Goal: Task Accomplishment & Management: Manage account settings

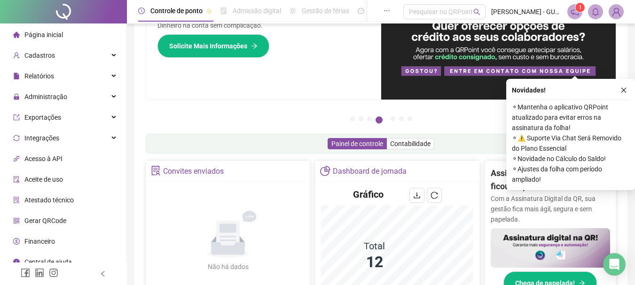
scroll to position [141, 0]
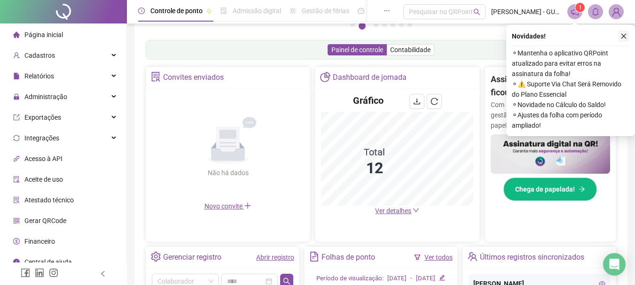
click at [624, 35] on icon "close" at bounding box center [624, 36] width 7 height 7
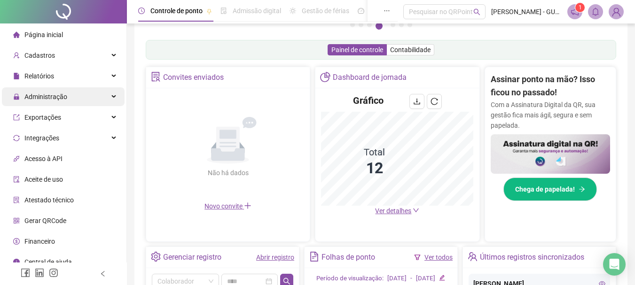
click at [51, 90] on span "Administração" at bounding box center [40, 96] width 54 height 19
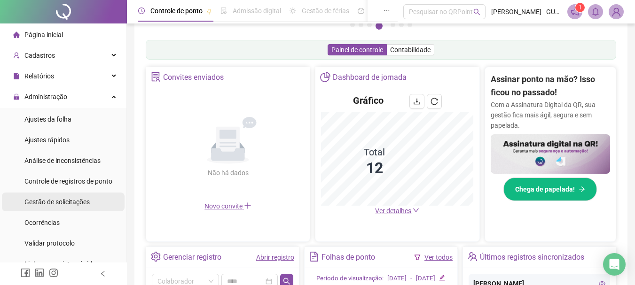
click at [80, 197] on div "Gestão de solicitações" at bounding box center [56, 202] width 65 height 19
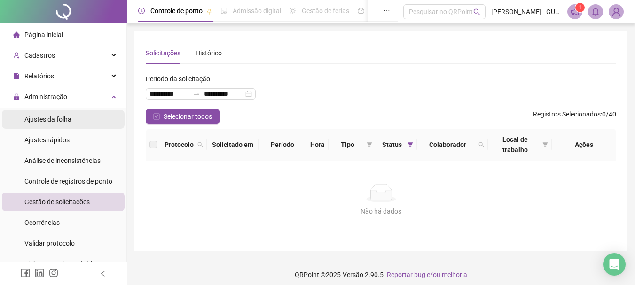
click at [45, 114] on div "Ajustes da folha" at bounding box center [47, 119] width 47 height 19
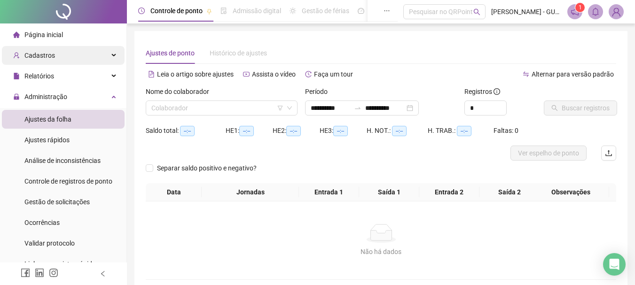
click at [38, 53] on span "Cadastros" at bounding box center [39, 56] width 31 height 8
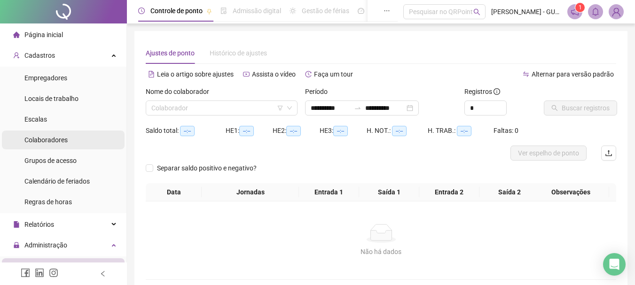
click at [59, 136] on span "Colaboradores" at bounding box center [45, 140] width 43 height 8
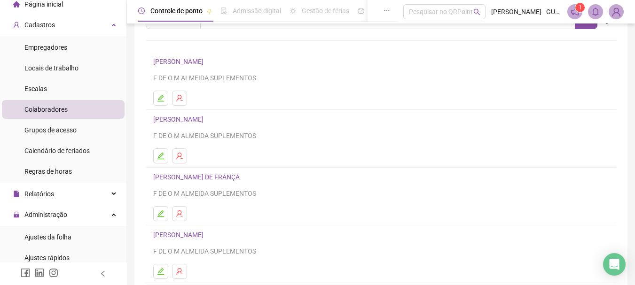
scroll to position [47, 0]
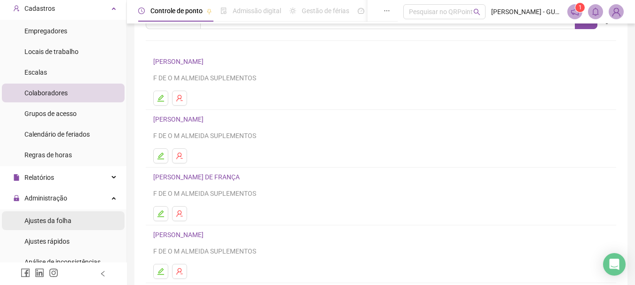
click at [69, 221] on span "Ajustes da folha" at bounding box center [47, 221] width 47 height 8
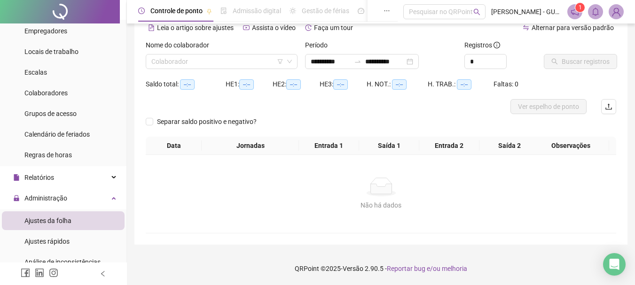
scroll to position [47, 0]
click at [273, 61] on input "search" at bounding box center [217, 62] width 132 height 14
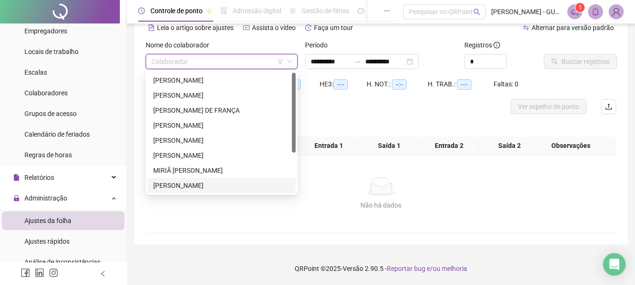
click at [220, 182] on div "[PERSON_NAME]" at bounding box center [221, 186] width 137 height 10
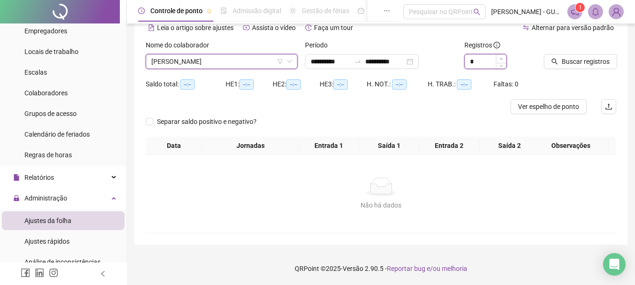
type input "*"
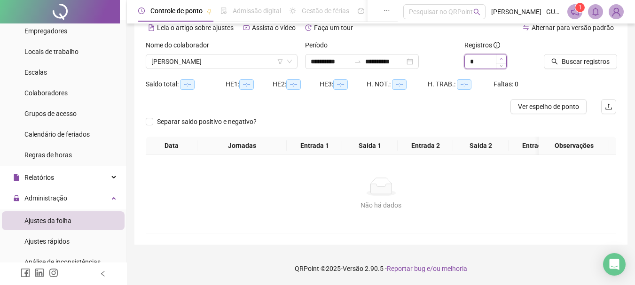
click at [499, 60] on span "Increase Value" at bounding box center [501, 59] width 10 height 8
click at [561, 61] on button "Buscar registros" at bounding box center [580, 61] width 73 height 15
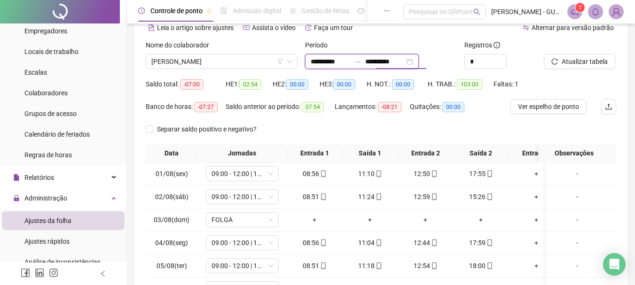
click at [405, 64] on input "**********" at bounding box center [385, 61] width 40 height 10
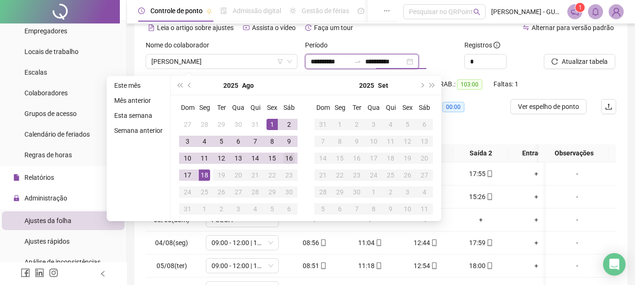
type input "**********"
click at [292, 162] on div "16" at bounding box center [289, 158] width 11 height 11
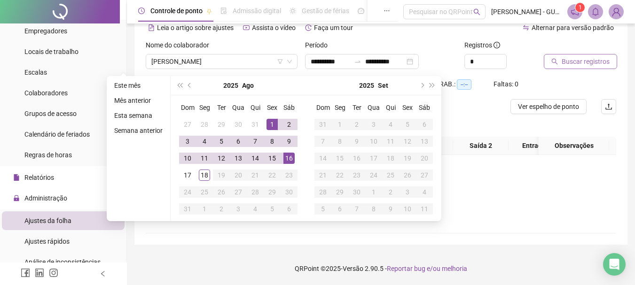
click at [573, 63] on span "Buscar registros" at bounding box center [586, 61] width 48 height 10
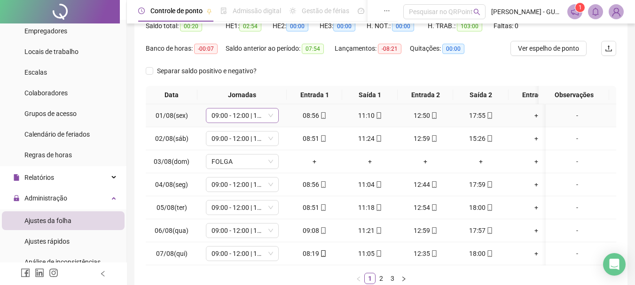
scroll to position [123, 0]
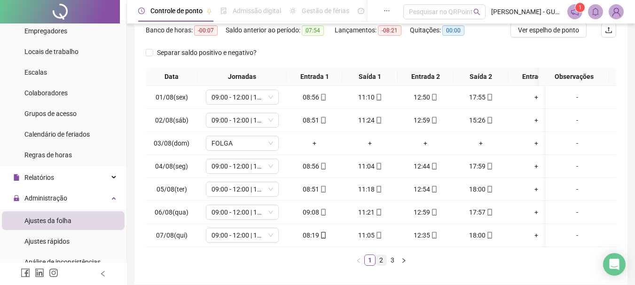
click at [378, 266] on link "2" at bounding box center [381, 260] width 10 height 10
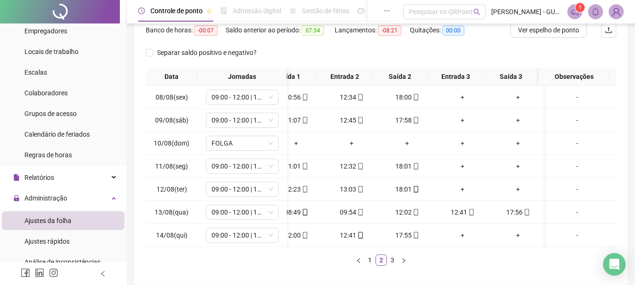
scroll to position [0, 55]
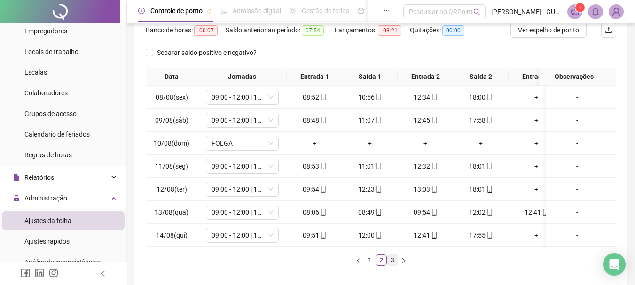
click at [396, 266] on link "3" at bounding box center [393, 260] width 10 height 10
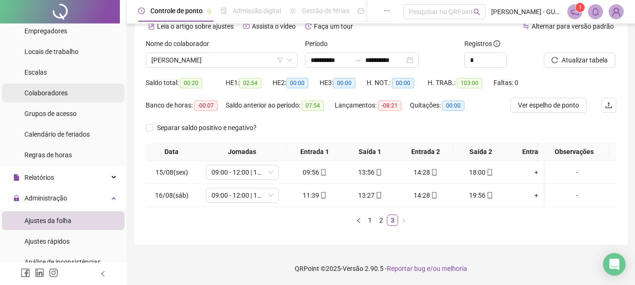
click at [50, 95] on span "Colaboradores" at bounding box center [45, 93] width 43 height 8
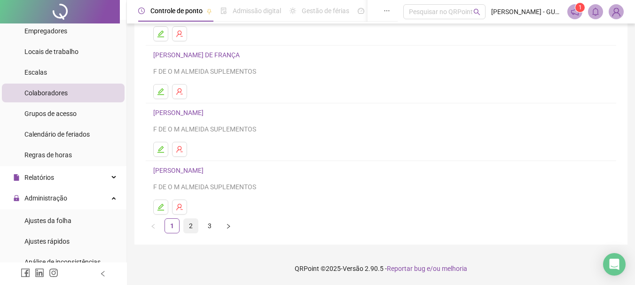
click at [193, 230] on link "2" at bounding box center [191, 226] width 14 height 14
click at [174, 231] on link "1" at bounding box center [172, 226] width 14 height 14
click at [199, 173] on link "[PERSON_NAME]" at bounding box center [179, 171] width 53 height 8
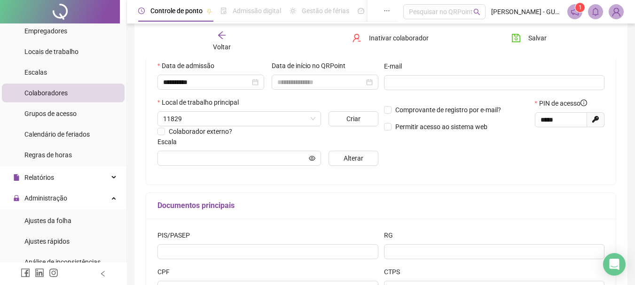
type input "**********"
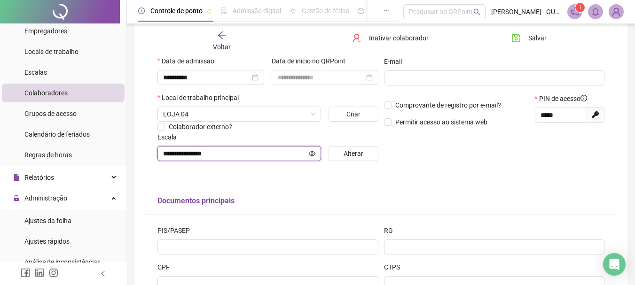
click at [241, 157] on input "**********" at bounding box center [235, 154] width 144 height 10
click at [229, 40] on div "Voltar" at bounding box center [222, 42] width 72 height 22
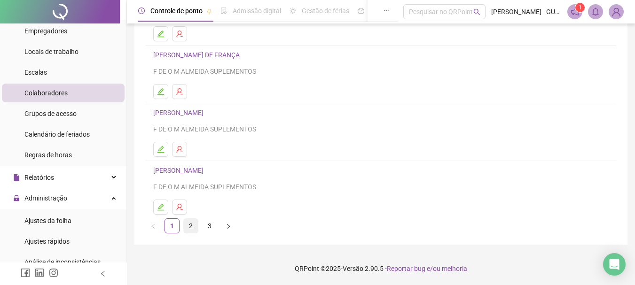
click at [193, 224] on link "2" at bounding box center [191, 226] width 14 height 14
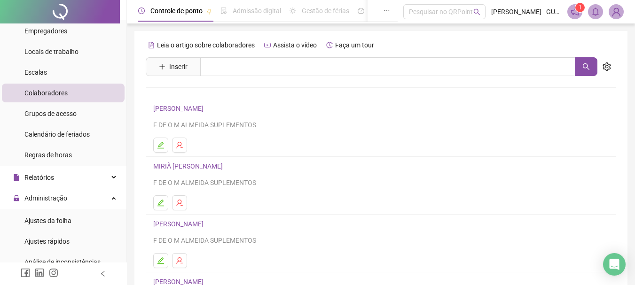
click at [206, 110] on link "[PERSON_NAME]" at bounding box center [179, 109] width 53 height 8
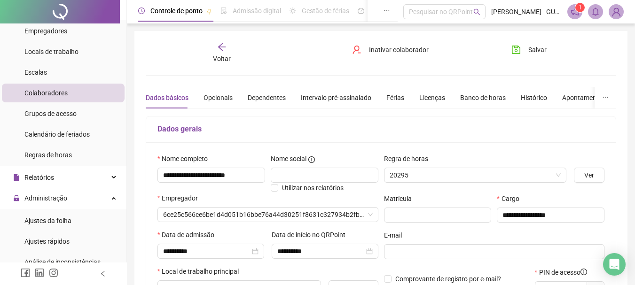
type input "**********"
click at [218, 64] on div "**********" at bounding box center [381, 263] width 471 height 443
click at [222, 58] on span "Voltar" at bounding box center [222, 59] width 18 height 8
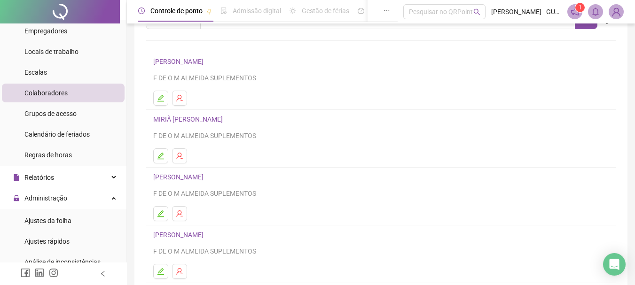
click at [206, 62] on link "[PERSON_NAME]" at bounding box center [179, 62] width 53 height 8
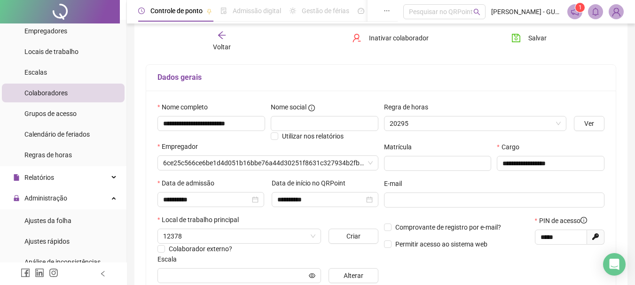
type input "**********"
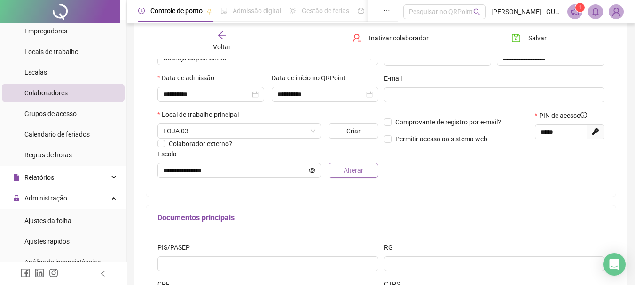
click at [338, 172] on button "Alterar" at bounding box center [353, 170] width 49 height 15
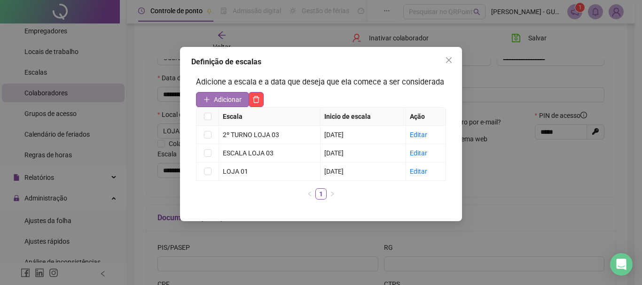
click at [226, 97] on span "Adicionar" at bounding box center [228, 100] width 28 height 10
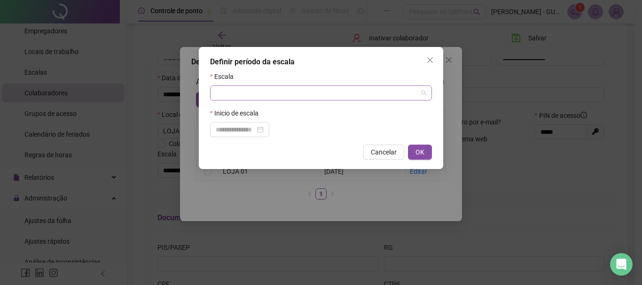
click at [237, 89] on input "search" at bounding box center [317, 93] width 202 height 14
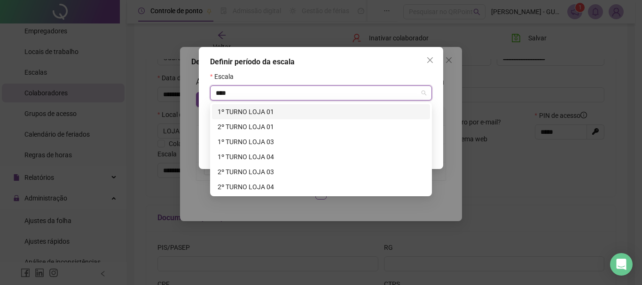
type input "*****"
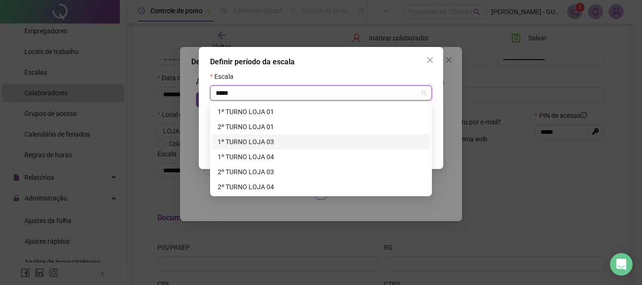
click at [289, 142] on div "1º TURNO LOJA 03" at bounding box center [321, 142] width 207 height 10
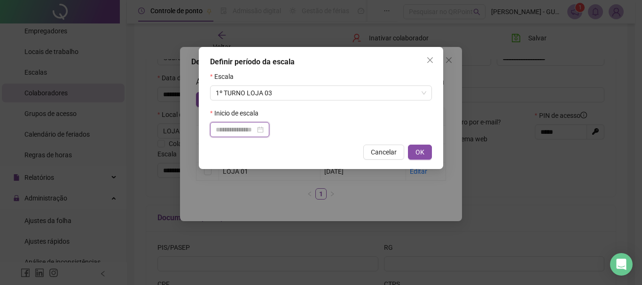
click at [255, 133] on input at bounding box center [236, 130] width 40 height 10
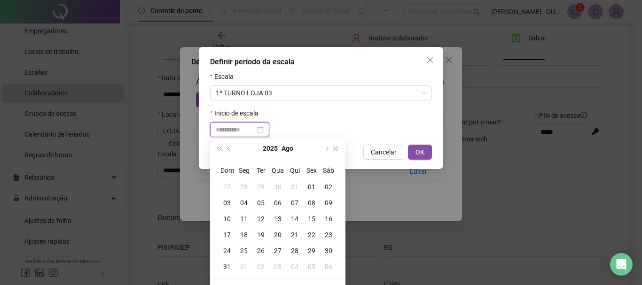
type input "**********"
click at [311, 188] on div "01" at bounding box center [311, 187] width 17 height 10
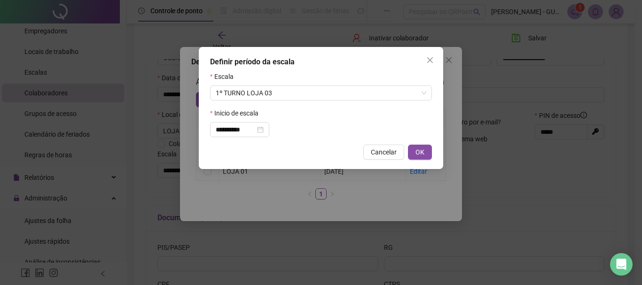
click at [332, 102] on form "**********" at bounding box center [321, 104] width 222 height 66
click at [417, 152] on span "OK" at bounding box center [420, 152] width 9 height 10
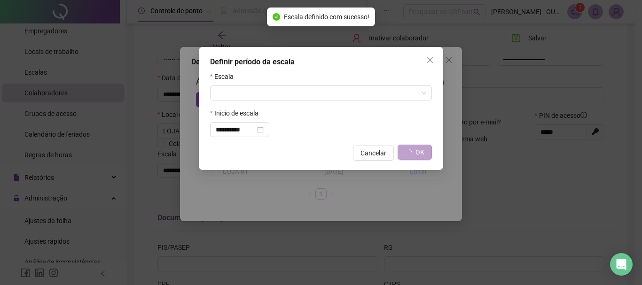
type input "**********"
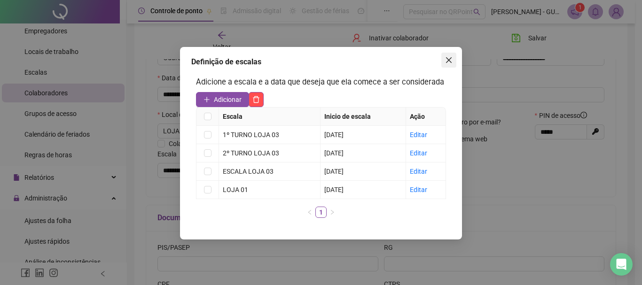
click at [449, 63] on icon "close" at bounding box center [449, 60] width 8 height 8
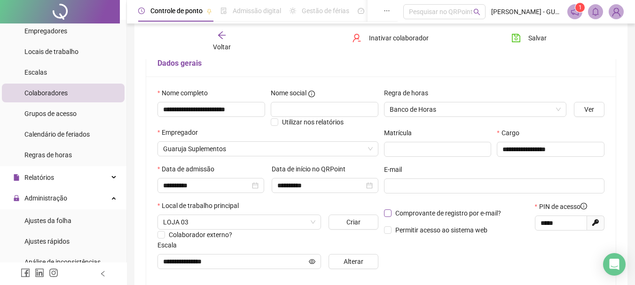
scroll to position [63, 0]
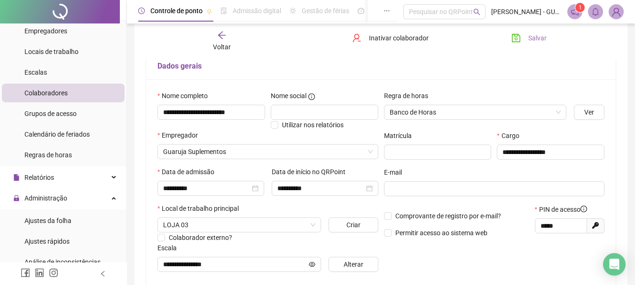
click at [535, 41] on span "Salvar" at bounding box center [538, 38] width 18 height 10
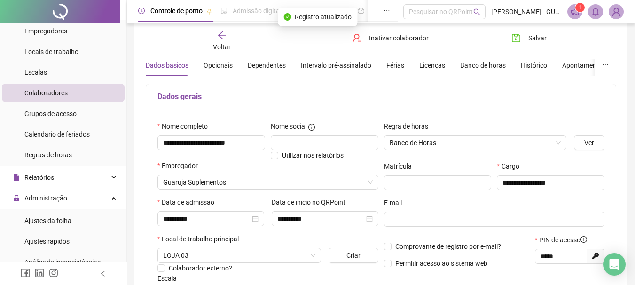
scroll to position [16, 0]
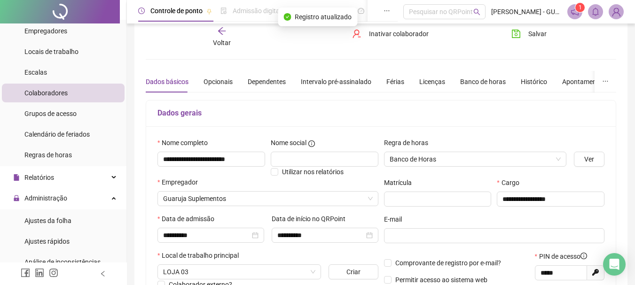
click at [223, 45] on span "Voltar" at bounding box center [222, 43] width 18 height 8
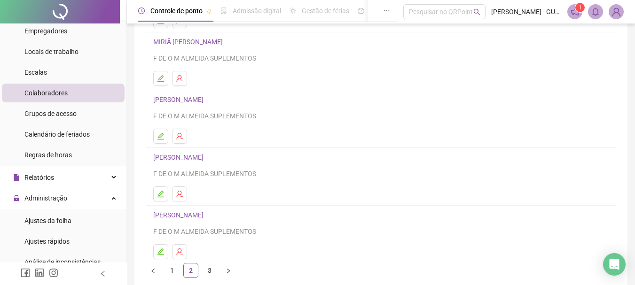
scroll to position [141, 0]
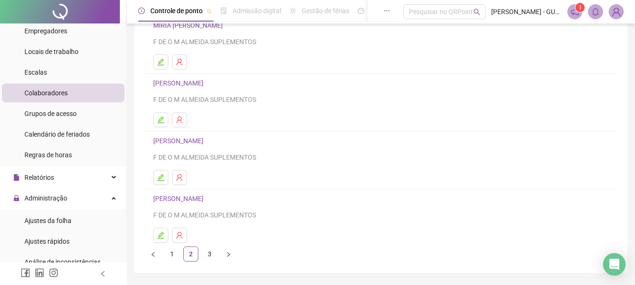
click at [206, 143] on link "[PERSON_NAME]" at bounding box center [179, 141] width 53 height 8
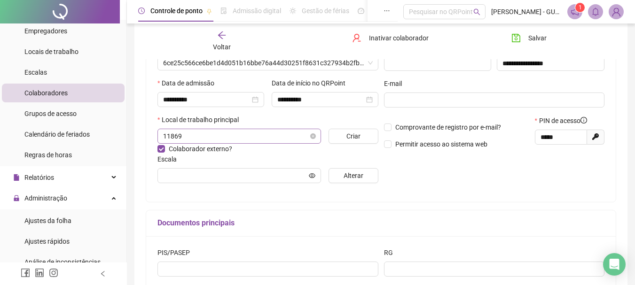
scroll to position [193, 0]
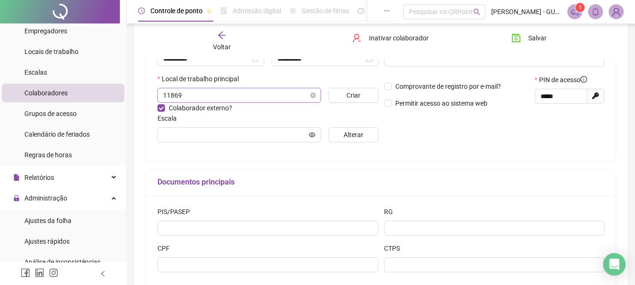
type input "**********"
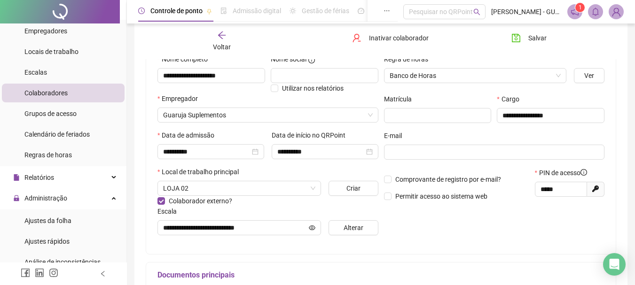
scroll to position [99, 0]
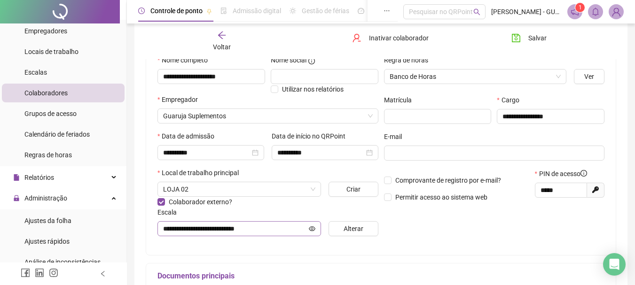
click at [309, 230] on span "**********" at bounding box center [240, 229] width 164 height 15
click at [312, 229] on icon "eye" at bounding box center [312, 229] width 7 height 7
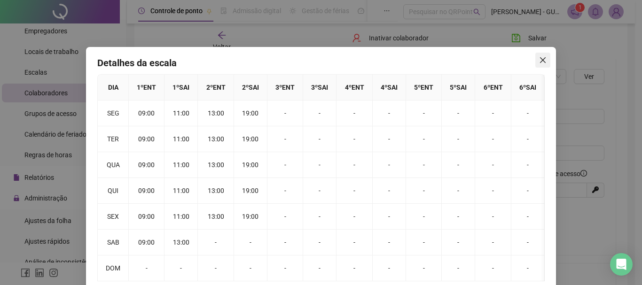
click at [539, 62] on icon "close" at bounding box center [543, 60] width 8 height 8
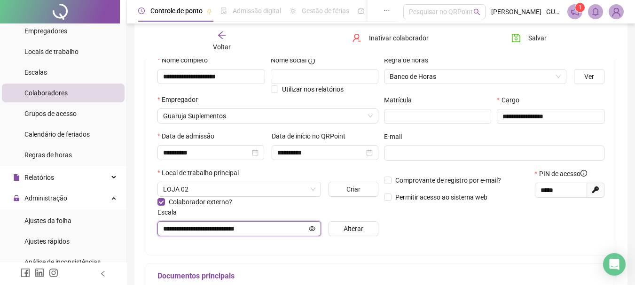
scroll to position [5, 0]
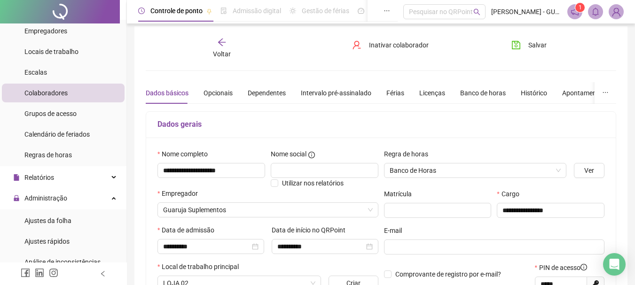
click at [224, 54] on span "Voltar" at bounding box center [222, 54] width 18 height 8
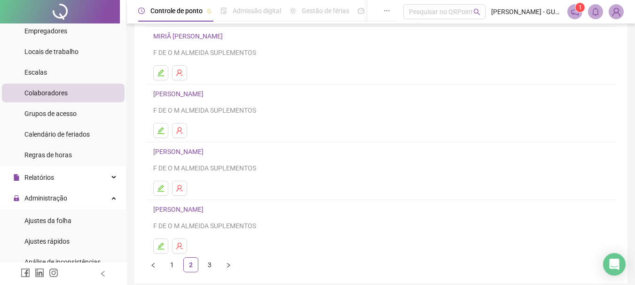
scroll to position [141, 0]
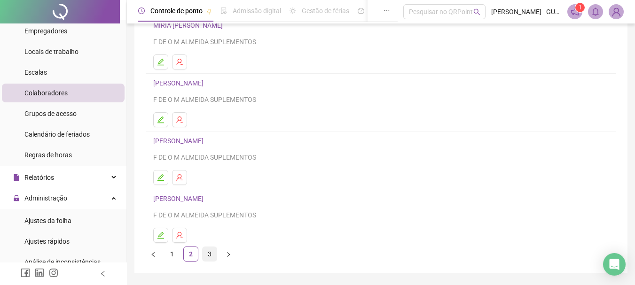
click at [214, 252] on link "3" at bounding box center [210, 254] width 14 height 14
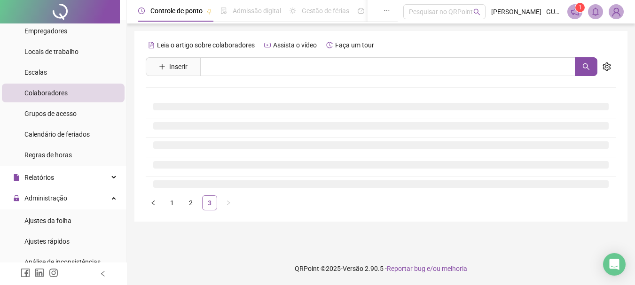
scroll to position [0, 0]
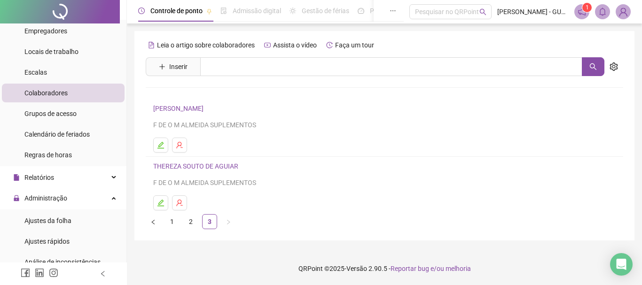
click at [201, 107] on link "[PERSON_NAME]" at bounding box center [179, 109] width 53 height 8
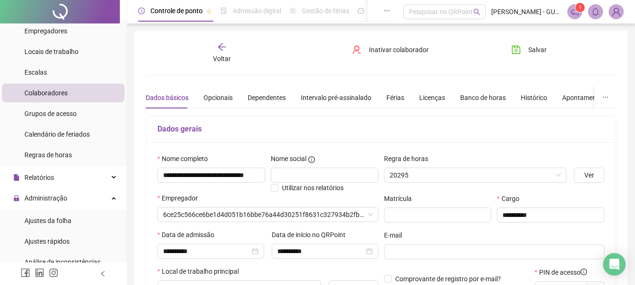
type input "**********"
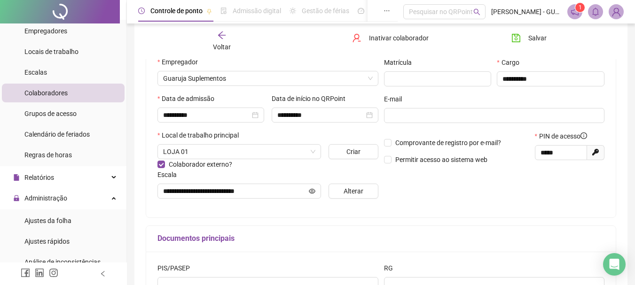
scroll to position [141, 0]
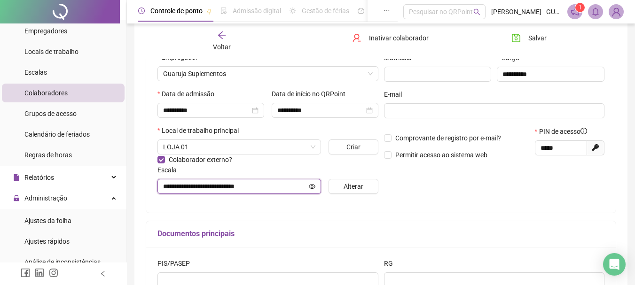
click at [315, 185] on icon "eye" at bounding box center [312, 186] width 7 height 7
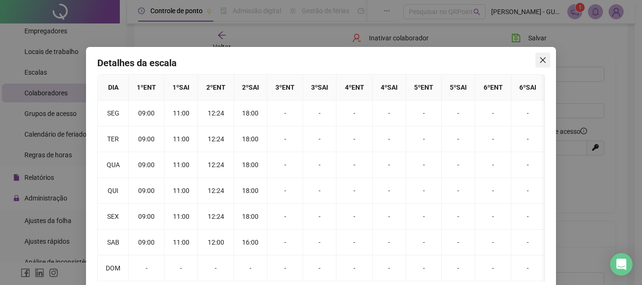
click at [543, 57] on icon "close" at bounding box center [543, 60] width 8 height 8
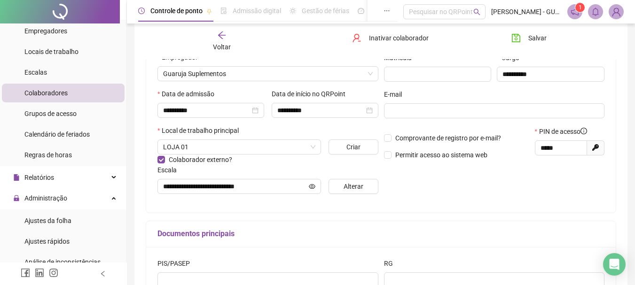
click at [219, 41] on div "Voltar" at bounding box center [222, 42] width 72 height 22
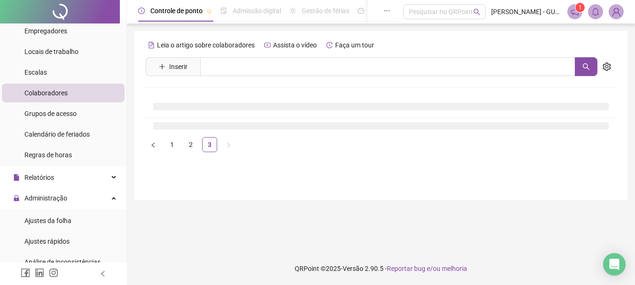
scroll to position [0, 0]
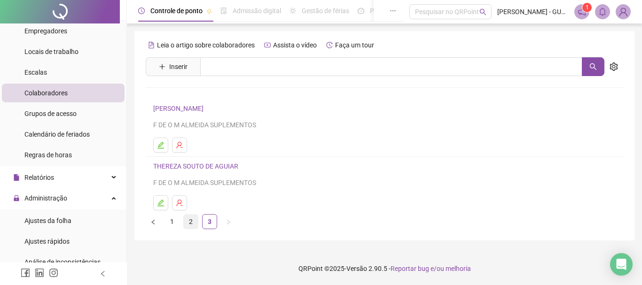
click at [191, 222] on link "2" at bounding box center [191, 222] width 14 height 14
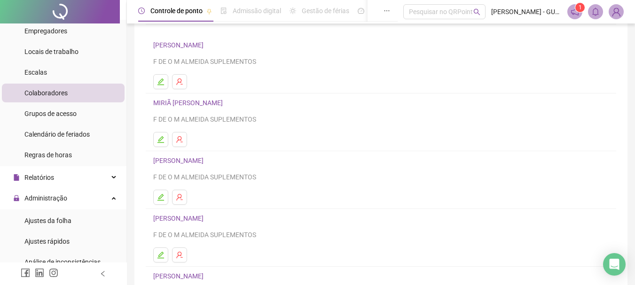
scroll to position [47, 0]
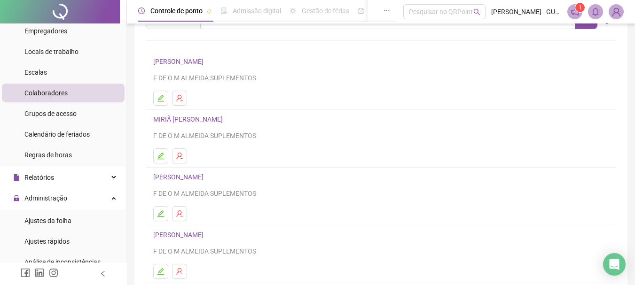
click at [206, 180] on link "[PERSON_NAME]" at bounding box center [179, 178] width 53 height 8
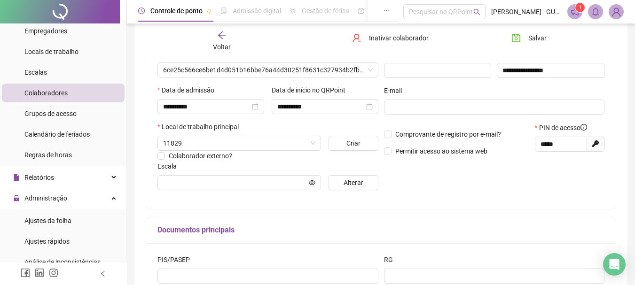
scroll to position [146, 0]
type input "**********"
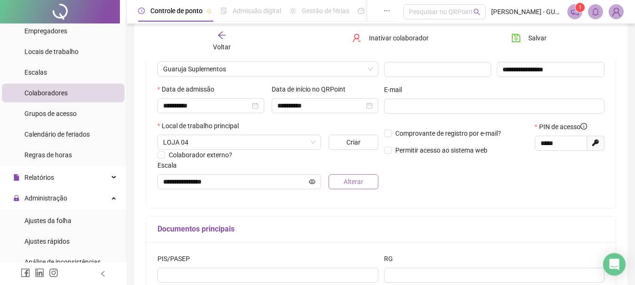
click at [349, 182] on span "Alterar" at bounding box center [354, 182] width 20 height 10
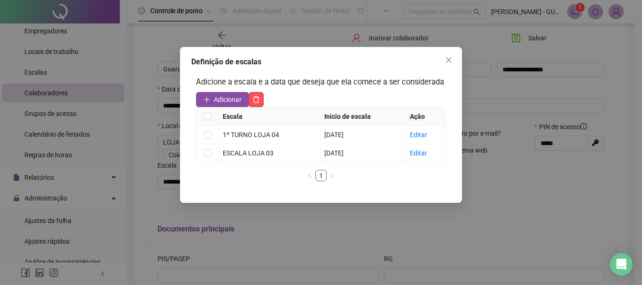
click at [349, 220] on div "Definição de escalas Adicione a escala e a data que deseja que ela comece a ser…" at bounding box center [321, 142] width 642 height 285
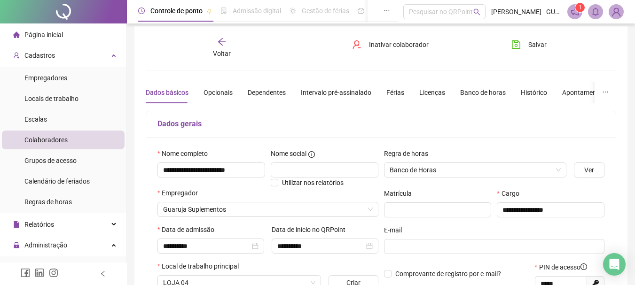
scroll to position [5, 0]
click at [224, 53] on span "Voltar" at bounding box center [222, 54] width 18 height 8
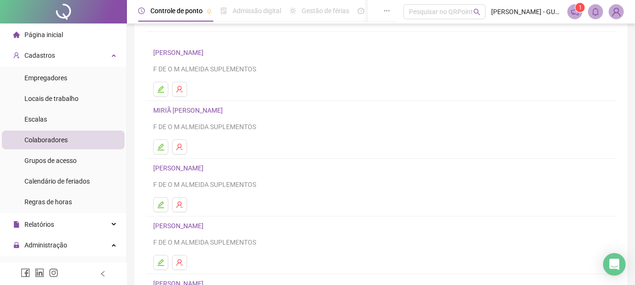
scroll to position [141, 0]
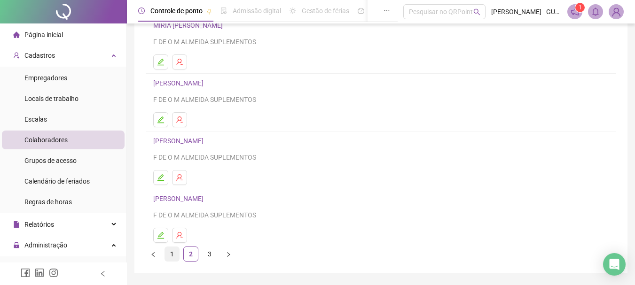
click at [174, 249] on link "1" at bounding box center [172, 254] width 14 height 14
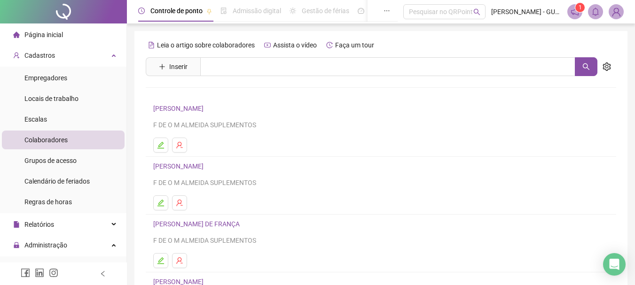
click at [198, 165] on link "[PERSON_NAME]" at bounding box center [179, 167] width 53 height 8
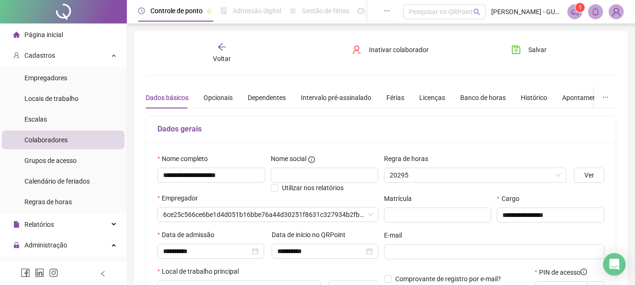
type input "**********"
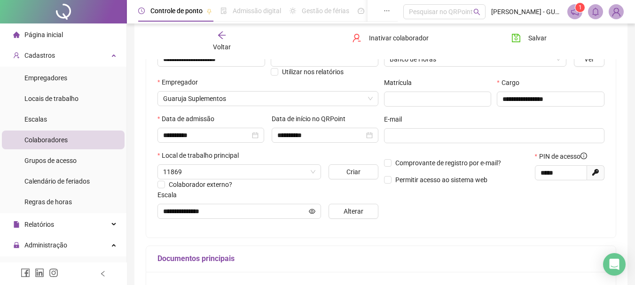
scroll to position [141, 0]
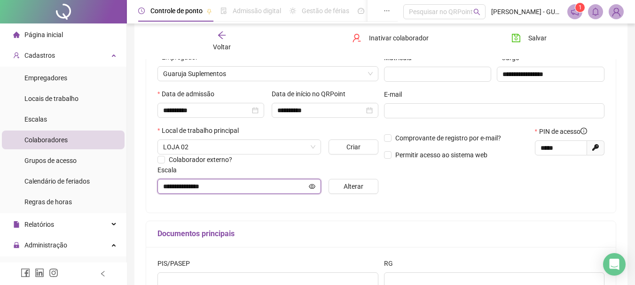
click at [313, 185] on icon "eye" at bounding box center [312, 186] width 7 height 7
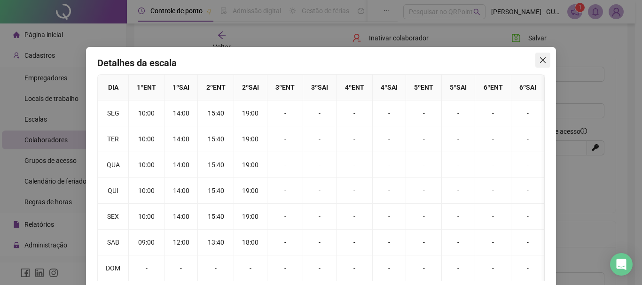
click at [542, 61] on icon "close" at bounding box center [543, 60] width 8 height 8
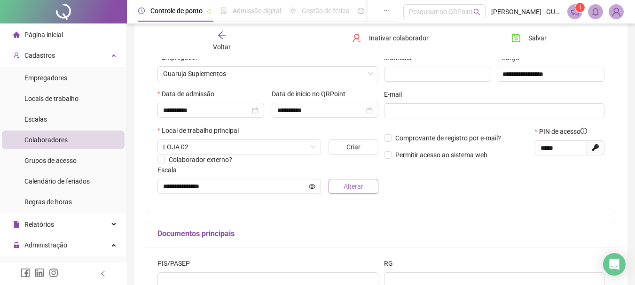
click at [342, 187] on button "Alterar" at bounding box center [353, 186] width 49 height 15
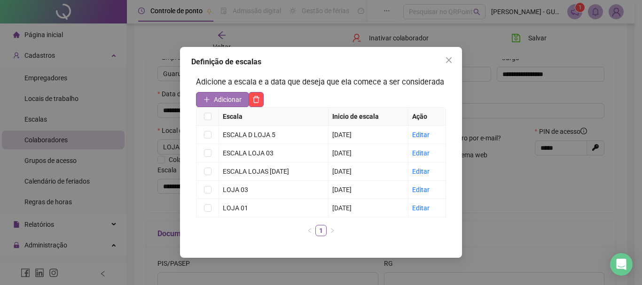
click at [226, 99] on span "Adicionar" at bounding box center [228, 100] width 28 height 10
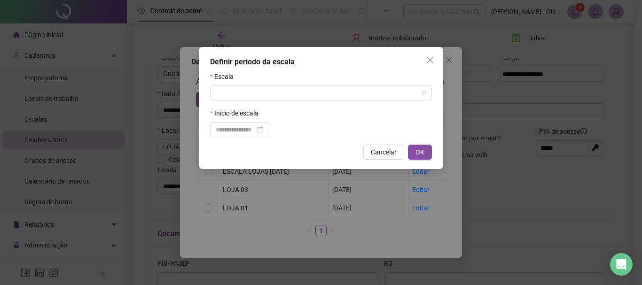
click at [256, 102] on form "Escala Inicio de escala" at bounding box center [321, 104] width 222 height 66
click at [254, 95] on input "search" at bounding box center [317, 93] width 202 height 14
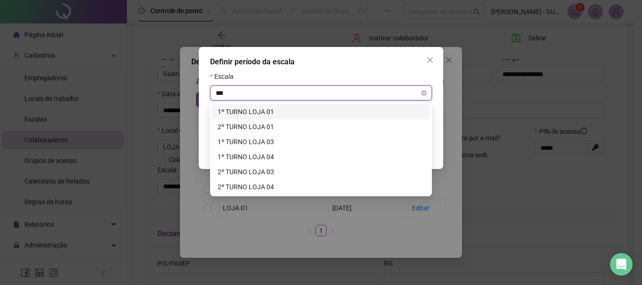
type input "****"
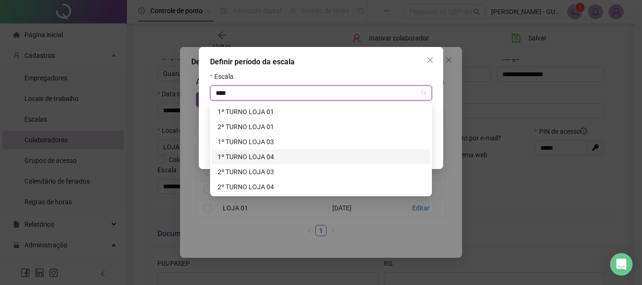
click at [252, 157] on div "1º TURNO LOJA 04" at bounding box center [321, 157] width 207 height 10
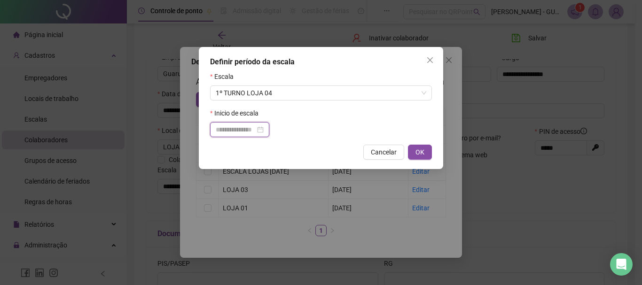
click at [247, 132] on input at bounding box center [236, 130] width 40 height 10
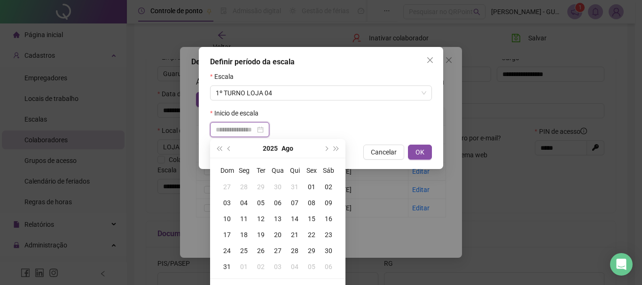
type input "**********"
click at [314, 184] on div "01" at bounding box center [311, 187] width 17 height 10
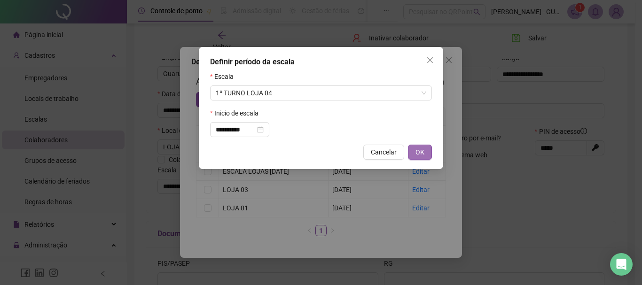
click at [419, 153] on span "OK" at bounding box center [420, 152] width 9 height 10
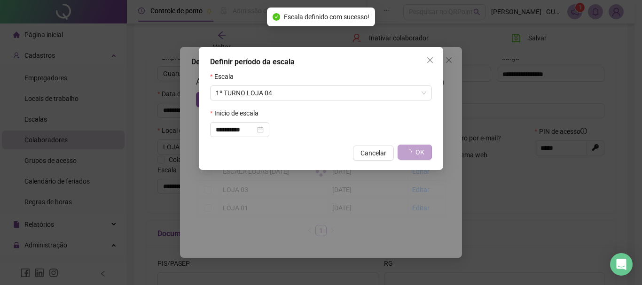
type input "**********"
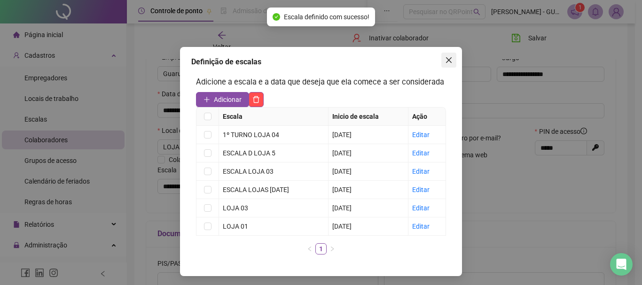
click at [448, 62] on icon "close" at bounding box center [449, 60] width 8 height 8
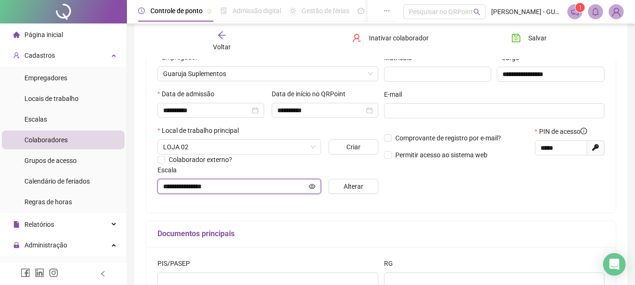
click at [312, 187] on icon "eye" at bounding box center [312, 186] width 7 height 7
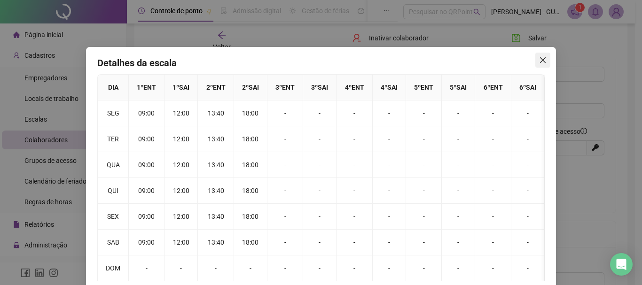
click at [536, 55] on button "Close" at bounding box center [543, 60] width 15 height 15
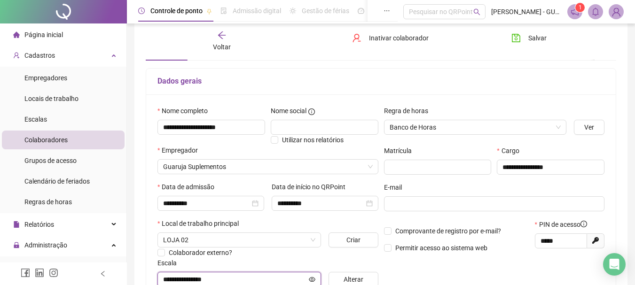
scroll to position [47, 0]
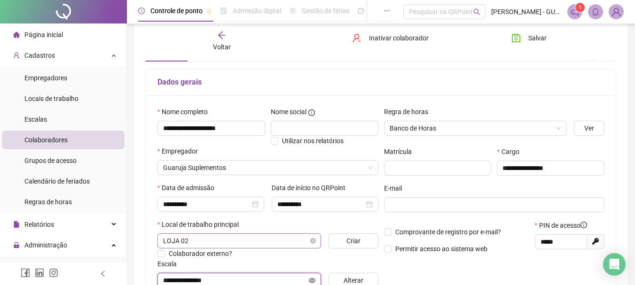
click at [214, 242] on span "LOJA 02" at bounding box center [239, 241] width 152 height 14
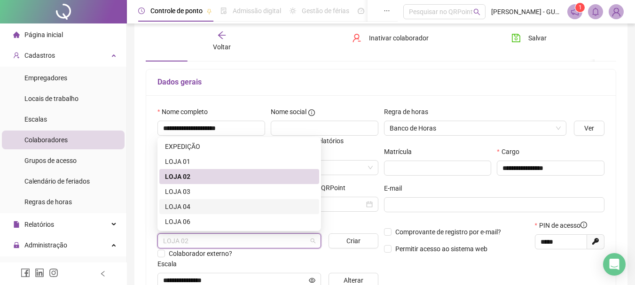
click at [183, 202] on div "LOJA 04" at bounding box center [239, 207] width 149 height 10
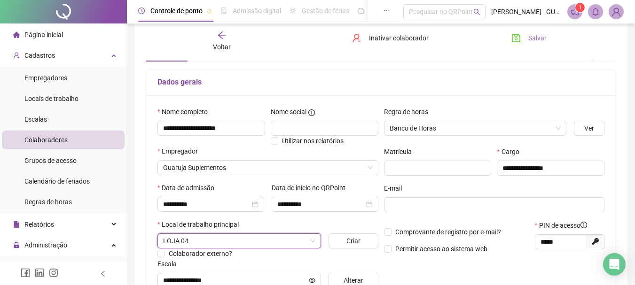
click at [528, 42] on button "Salvar" at bounding box center [529, 38] width 49 height 15
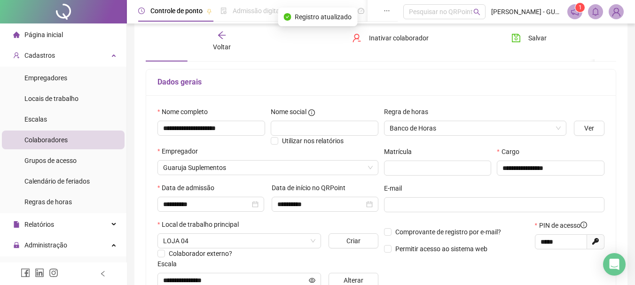
click at [222, 35] on icon "arrow-left" at bounding box center [222, 36] width 8 height 8
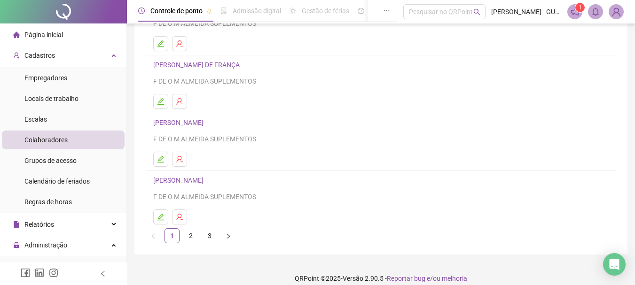
scroll to position [169, 0]
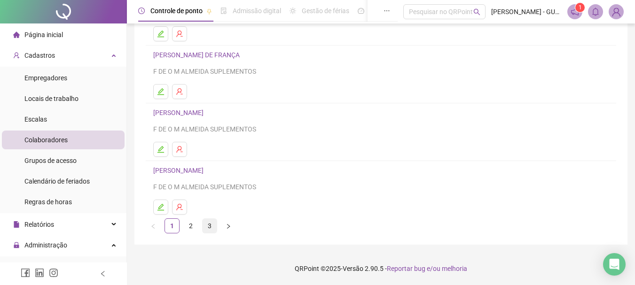
click at [211, 230] on link "3" at bounding box center [210, 226] width 14 height 14
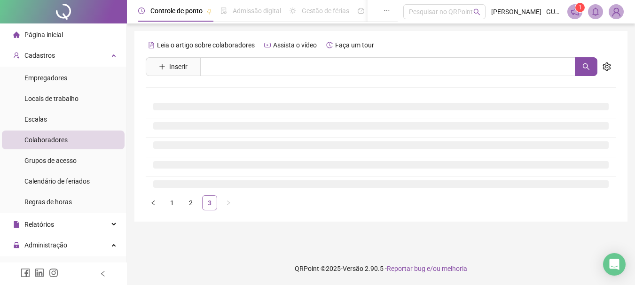
scroll to position [0, 0]
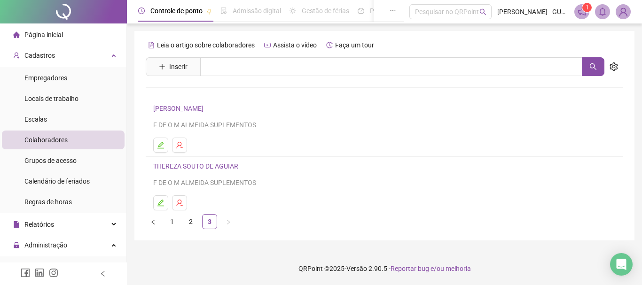
click at [206, 168] on link "THEREZA SOUTO DE AGUIAR" at bounding box center [197, 167] width 88 height 8
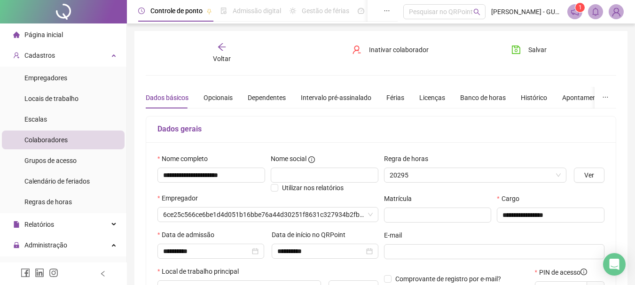
type input "**********"
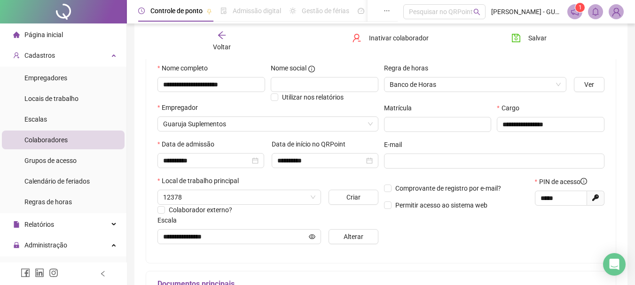
scroll to position [141, 0]
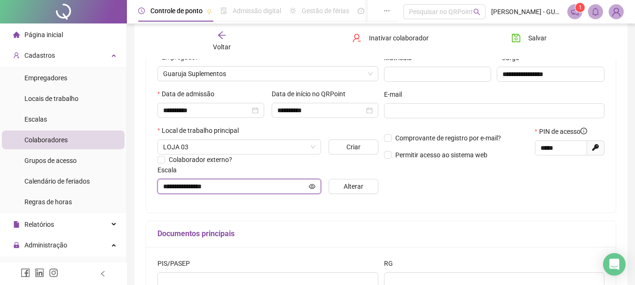
click at [250, 186] on input "**********" at bounding box center [235, 187] width 144 height 10
click at [253, 144] on span "LOJA 03" at bounding box center [239, 147] width 152 height 14
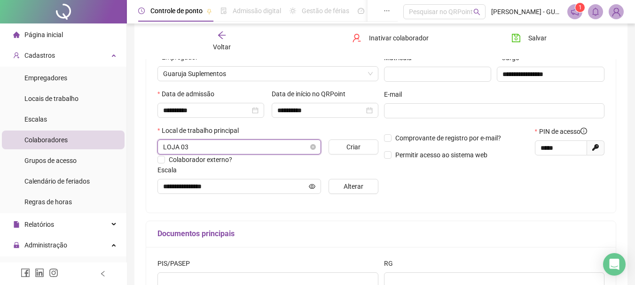
click at [253, 143] on span "LOJA 03" at bounding box center [239, 147] width 152 height 14
click at [315, 187] on icon "eye" at bounding box center [312, 186] width 7 height 7
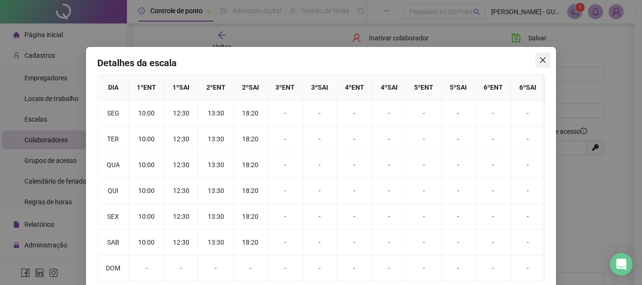
click at [543, 62] on icon "close" at bounding box center [543, 60] width 8 height 8
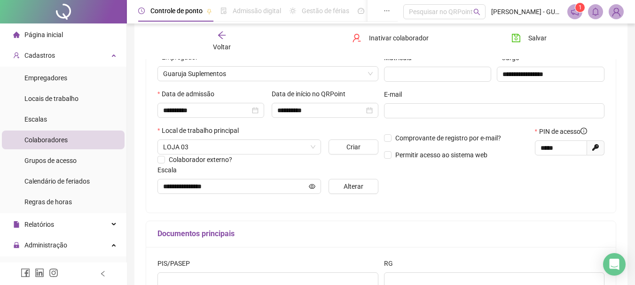
click at [213, 40] on div "Voltar" at bounding box center [222, 42] width 72 height 22
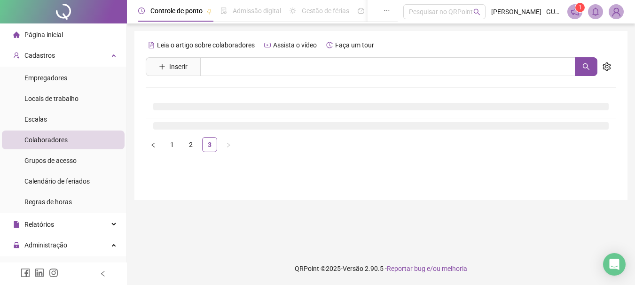
scroll to position [0, 0]
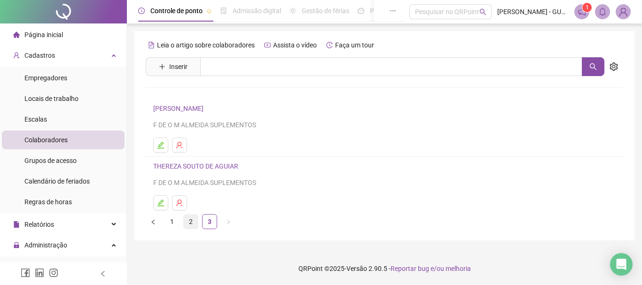
click at [189, 225] on link "2" at bounding box center [191, 222] width 14 height 14
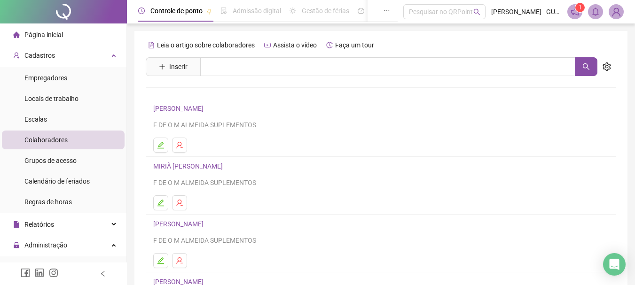
click at [206, 223] on link "[PERSON_NAME]" at bounding box center [179, 225] width 53 height 8
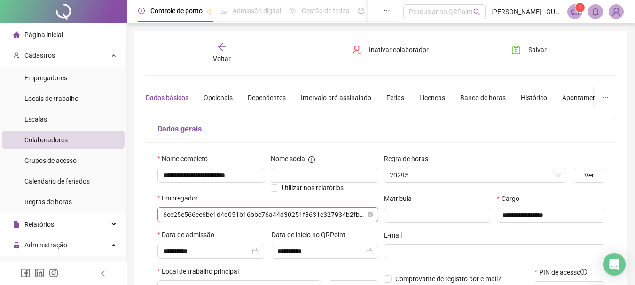
type input "**********"
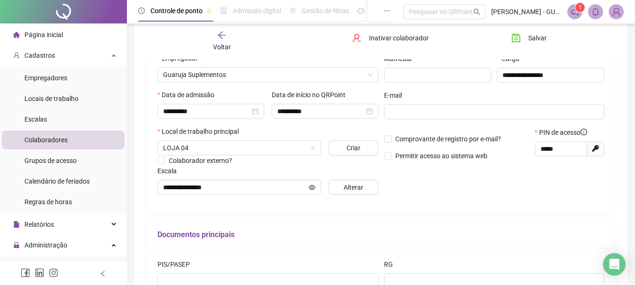
scroll to position [188, 0]
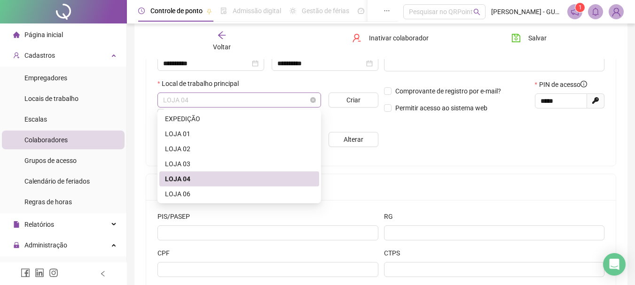
click at [306, 95] on span "LOJA 04" at bounding box center [239, 100] width 152 height 14
click at [208, 159] on div "LOJA 03" at bounding box center [239, 164] width 149 height 10
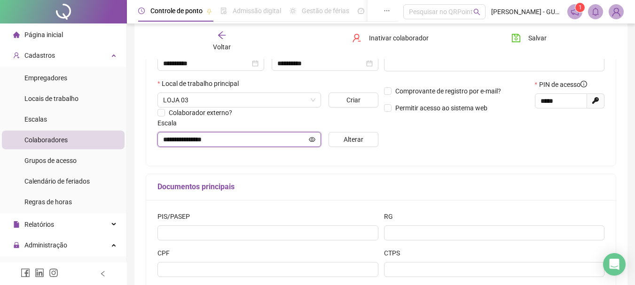
click at [293, 137] on input "**********" at bounding box center [235, 139] width 144 height 10
click at [339, 140] on button "Alterar" at bounding box center [353, 139] width 49 height 15
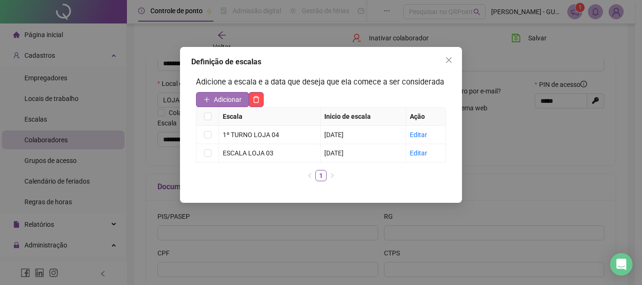
click at [232, 101] on span "Adicionar" at bounding box center [228, 100] width 28 height 10
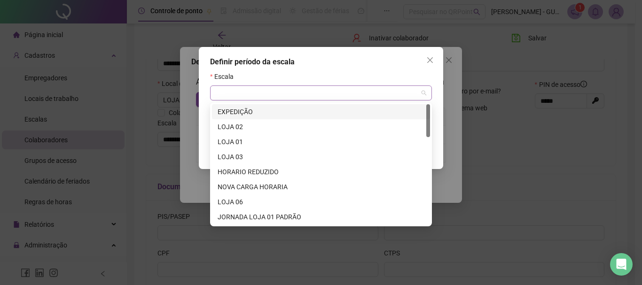
click at [241, 100] on div at bounding box center [321, 93] width 222 height 15
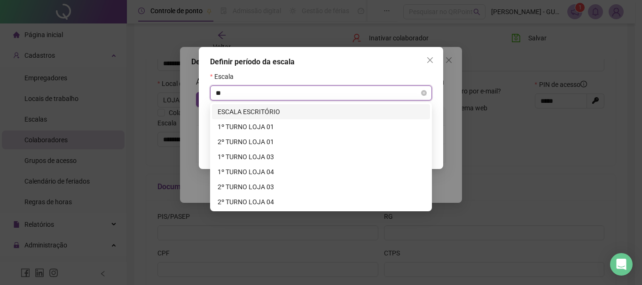
type input "***"
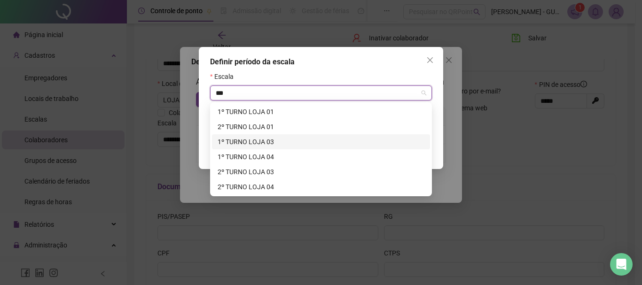
click at [253, 139] on div "1º TURNO LOJA 03" at bounding box center [321, 142] width 207 height 10
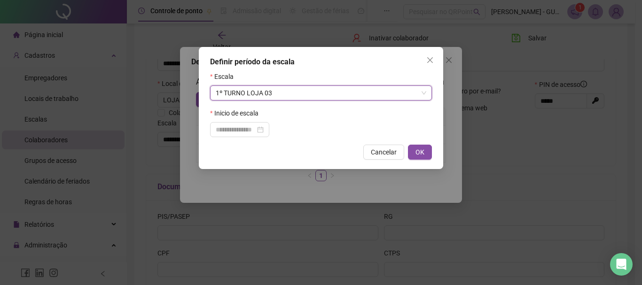
click at [248, 138] on div "Definir período da escala Escala 1º TURNO LOJA 03 1º TURNO LOJA 03 Inicio de es…" at bounding box center [321, 108] width 245 height 122
click at [246, 133] on input at bounding box center [236, 130] width 40 height 10
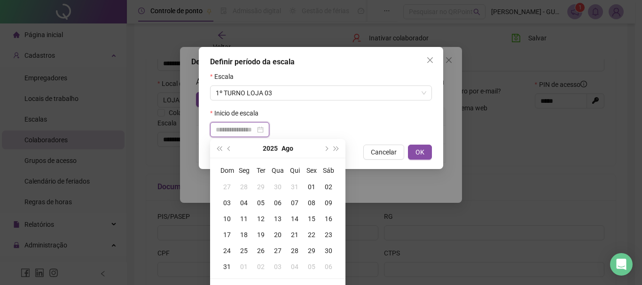
type input "**********"
click at [311, 184] on div "01" at bounding box center [311, 187] width 17 height 10
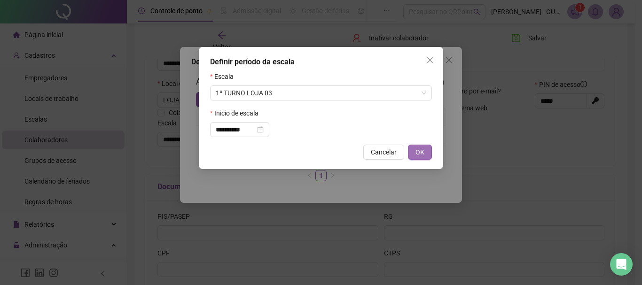
click at [425, 150] on button "OK" at bounding box center [420, 152] width 24 height 15
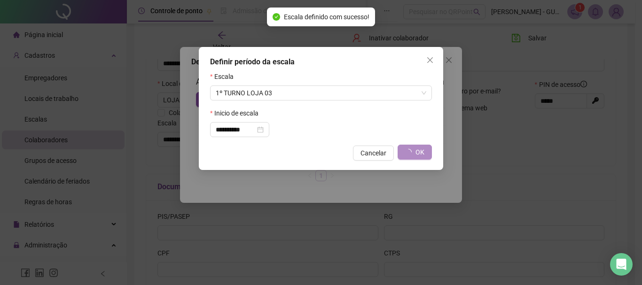
type input "**********"
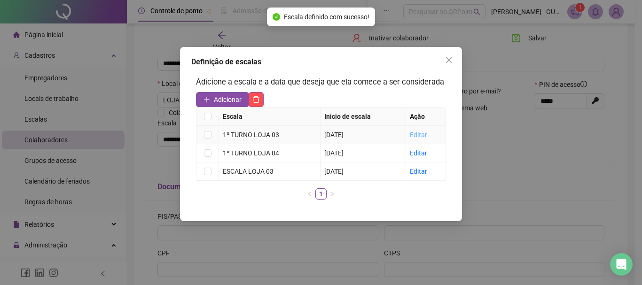
click at [424, 136] on link "Editar" at bounding box center [418, 135] width 17 height 8
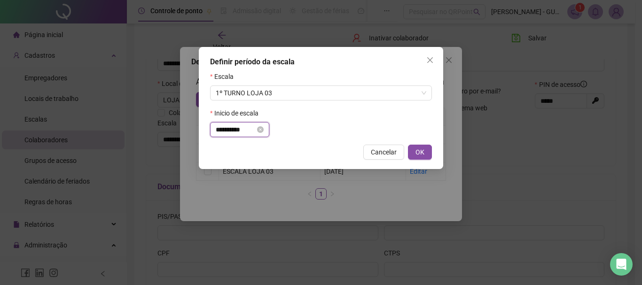
drag, startPoint x: 221, startPoint y: 127, endPoint x: 213, endPoint y: 130, distance: 8.5
click at [213, 130] on div "**********" at bounding box center [239, 129] width 59 height 15
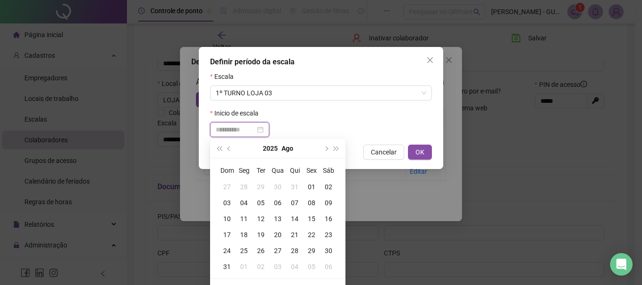
type input "**********"
click at [262, 216] on div "12" at bounding box center [261, 219] width 17 height 10
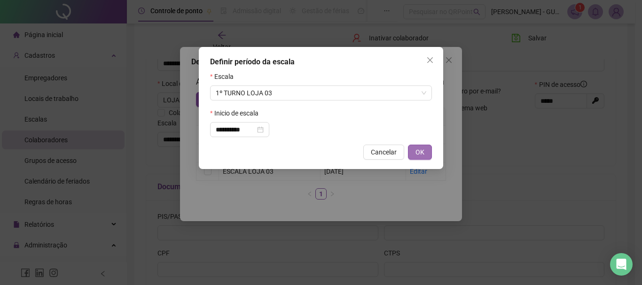
click at [417, 150] on span "OK" at bounding box center [420, 152] width 9 height 10
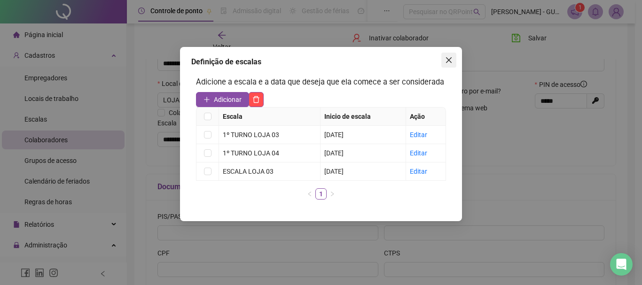
click at [447, 58] on icon "close" at bounding box center [449, 60] width 6 height 6
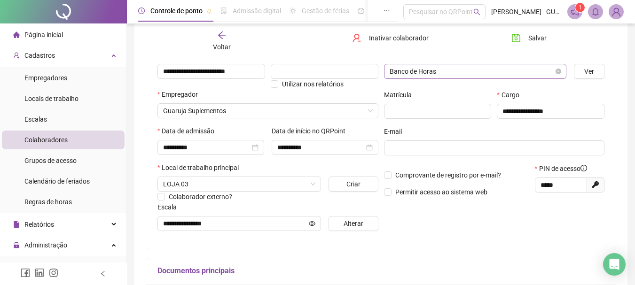
scroll to position [47, 0]
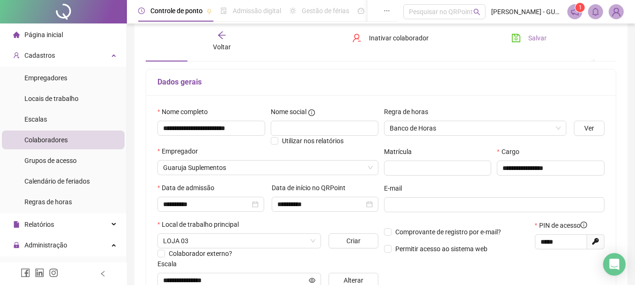
click at [521, 40] on icon "save" at bounding box center [516, 37] width 9 height 9
click at [222, 35] on icon "arrow-left" at bounding box center [221, 35] width 9 height 9
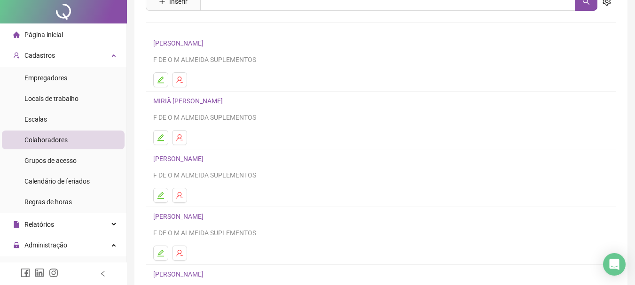
scroll to position [0, 0]
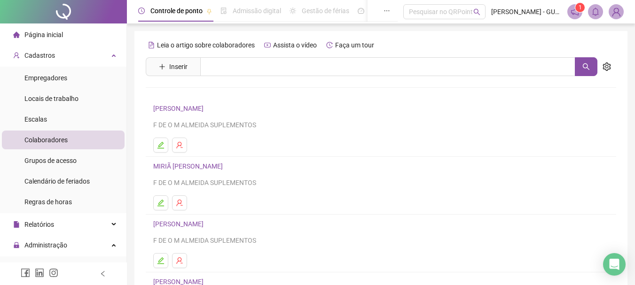
click at [194, 109] on link "[PERSON_NAME]" at bounding box center [179, 109] width 53 height 8
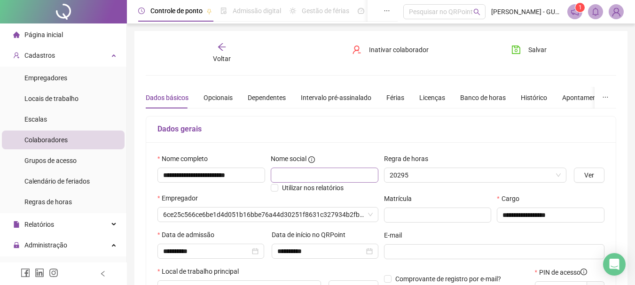
type input "**********"
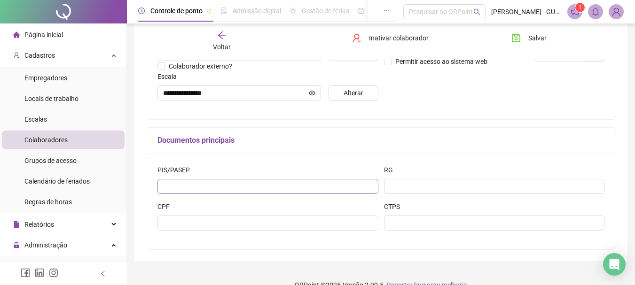
scroll to position [235, 0]
click at [346, 98] on button "Alterar" at bounding box center [353, 92] width 49 height 15
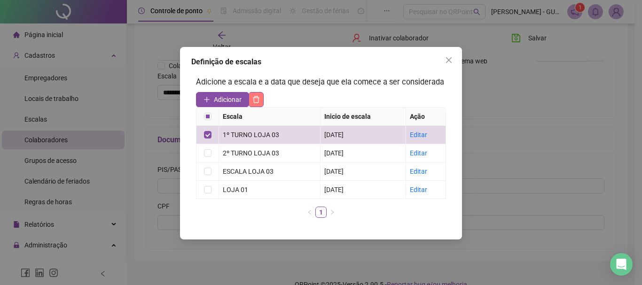
click at [254, 105] on button "button" at bounding box center [256, 99] width 15 height 15
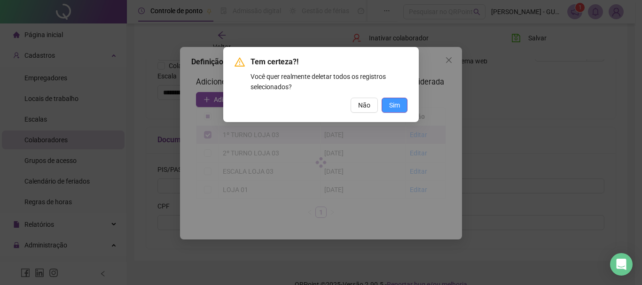
click at [394, 107] on span "Sim" at bounding box center [394, 105] width 11 height 10
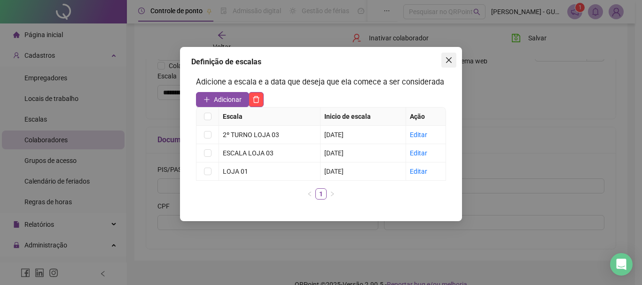
click at [449, 63] on icon "close" at bounding box center [449, 60] width 8 height 8
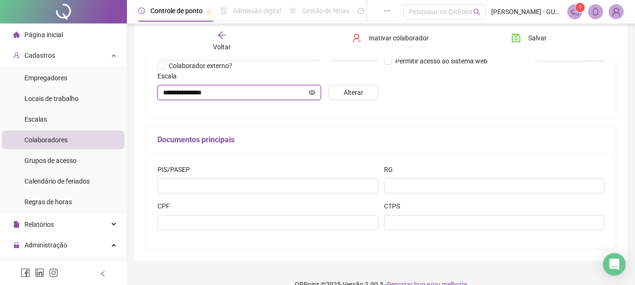
click at [273, 95] on input "**********" at bounding box center [235, 92] width 144 height 10
click at [343, 95] on button "Alterar" at bounding box center [353, 92] width 49 height 15
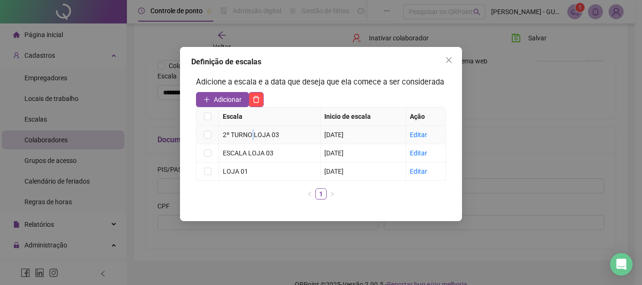
click at [253, 135] on div "2º TURNO LOJA 03" at bounding box center [270, 135] width 94 height 10
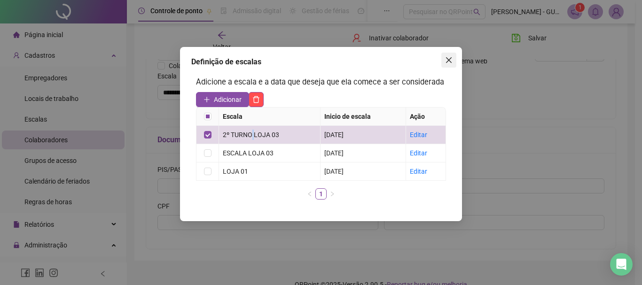
click at [448, 67] on button "Close" at bounding box center [449, 60] width 15 height 15
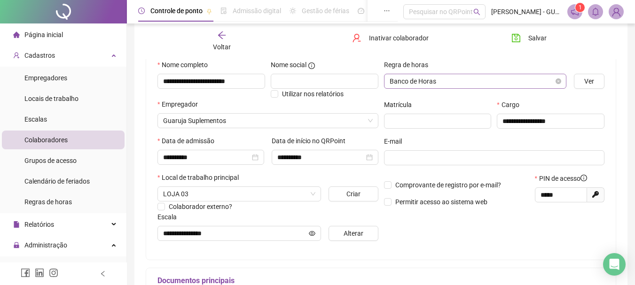
scroll to position [0, 0]
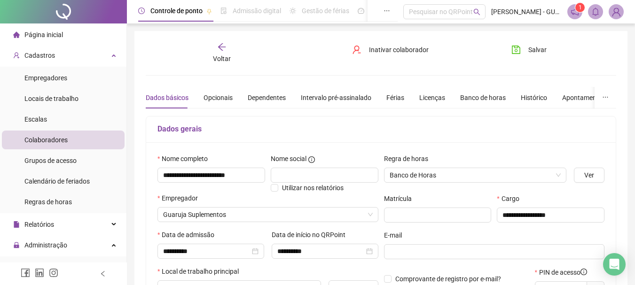
click at [221, 52] on div "Voltar" at bounding box center [222, 53] width 72 height 22
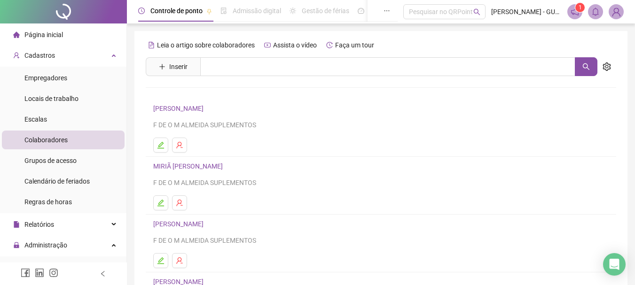
click at [206, 111] on link "[PERSON_NAME]" at bounding box center [179, 109] width 53 height 8
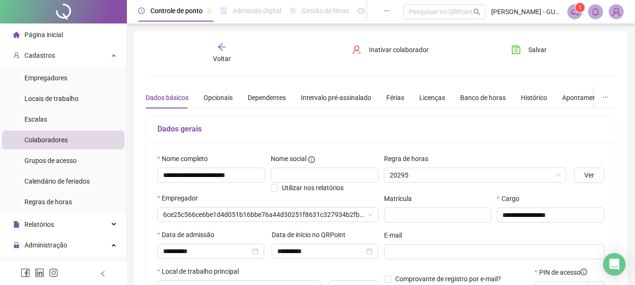
type input "**********"
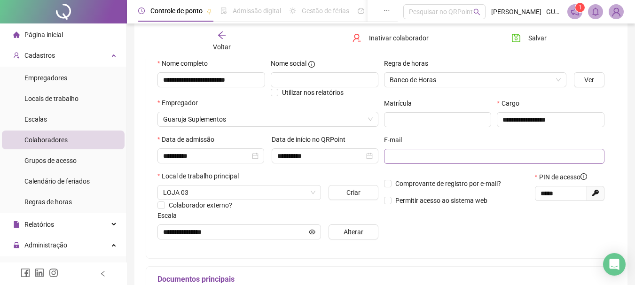
scroll to position [94, 0]
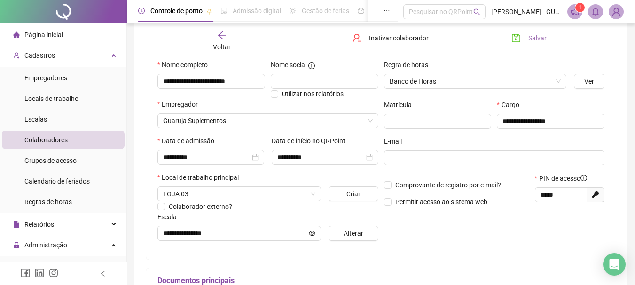
click at [534, 40] on span "Salvar" at bounding box center [538, 38] width 18 height 10
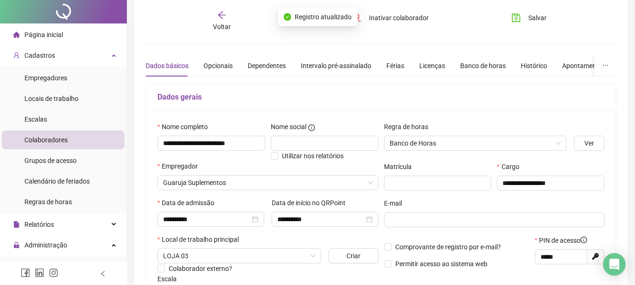
scroll to position [0, 0]
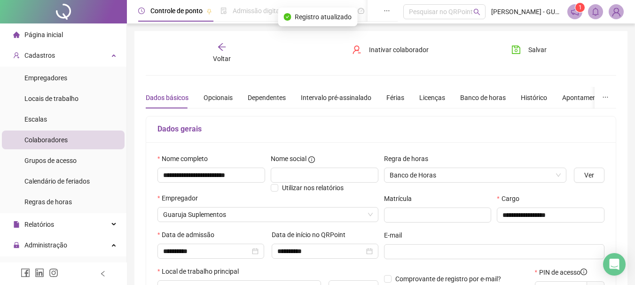
click at [217, 44] on icon "arrow-left" at bounding box center [221, 46] width 9 height 9
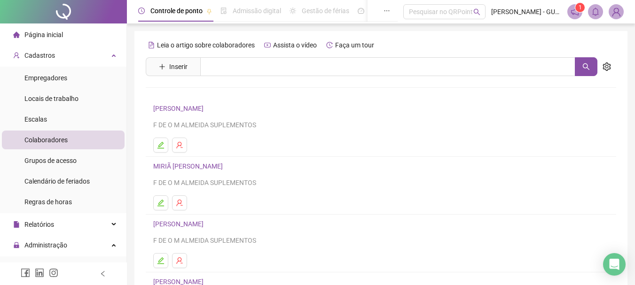
click at [142, 219] on div "Leia o artigo sobre colaboradores Assista o vídeo Faça um tour Inserir Nenhum r…" at bounding box center [380, 222] width 493 height 383
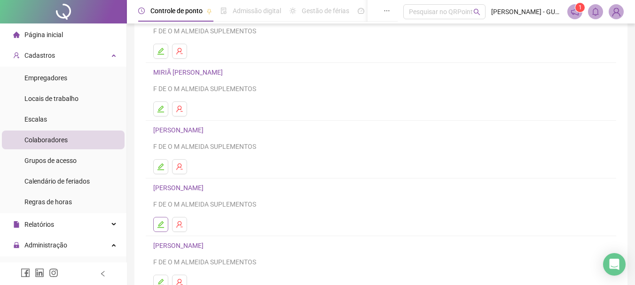
scroll to position [169, 0]
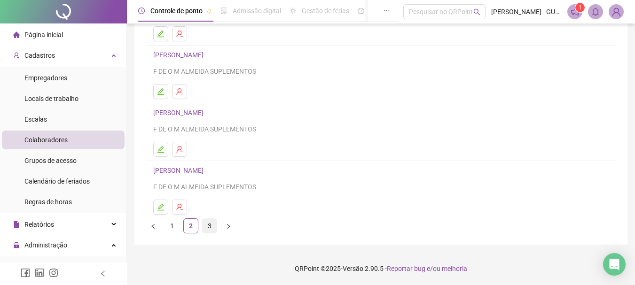
click at [209, 229] on link "3" at bounding box center [210, 226] width 14 height 14
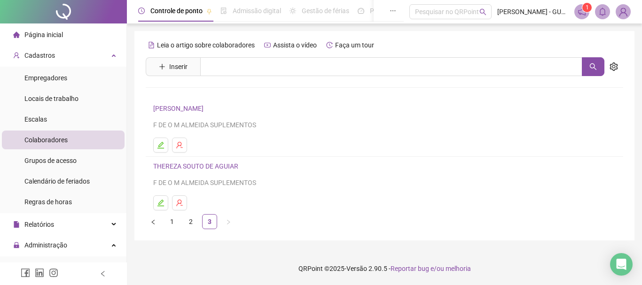
click at [212, 170] on link "THEREZA SOUTO DE AGUIAR" at bounding box center [197, 167] width 88 height 8
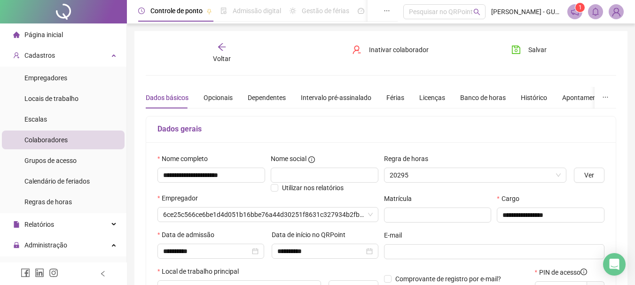
type input "**********"
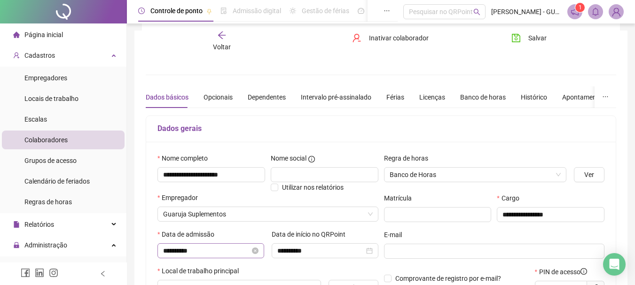
scroll to position [235, 0]
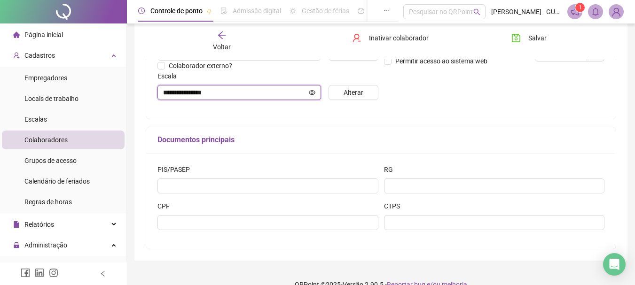
click at [313, 93] on icon "eye" at bounding box center [312, 92] width 7 height 7
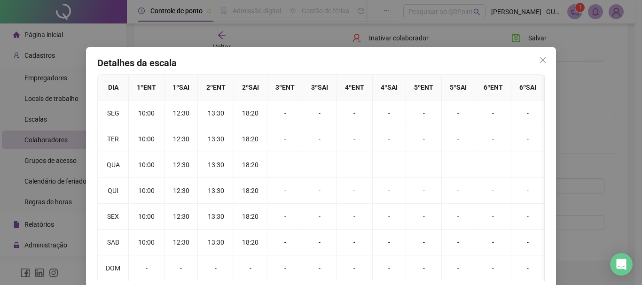
drag, startPoint x: 541, startPoint y: 63, endPoint x: 510, endPoint y: 81, distance: 35.4
click at [538, 66] on button "Close" at bounding box center [543, 60] width 15 height 15
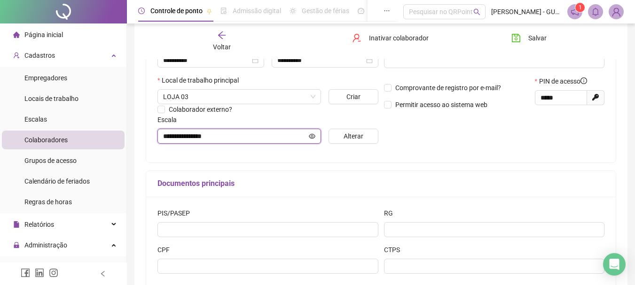
scroll to position [141, 0]
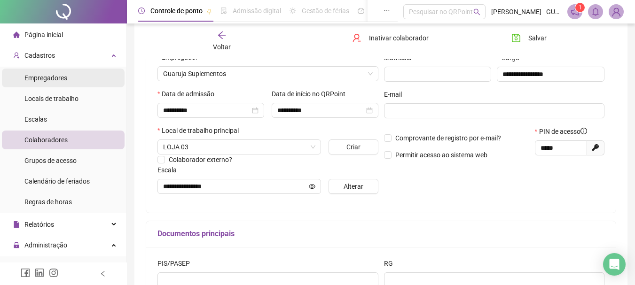
click at [53, 77] on span "Empregadores" at bounding box center [45, 78] width 43 height 8
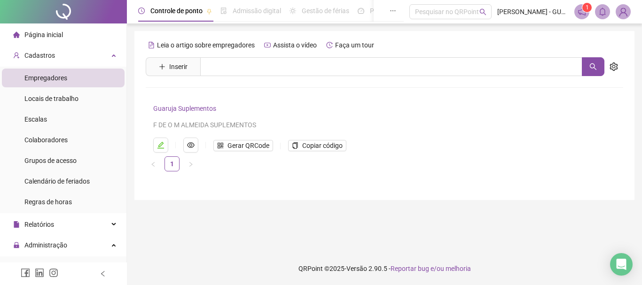
click at [55, 32] on span "Página inicial" at bounding box center [43, 35] width 39 height 8
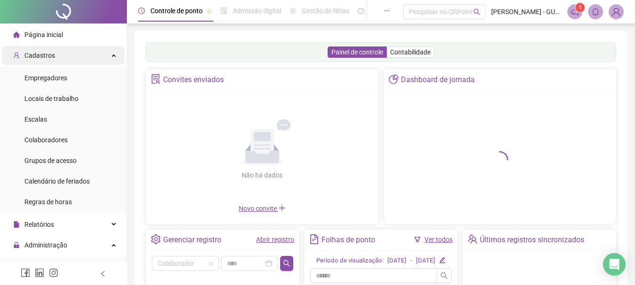
click at [61, 52] on div "Cadastros" at bounding box center [63, 55] width 123 height 19
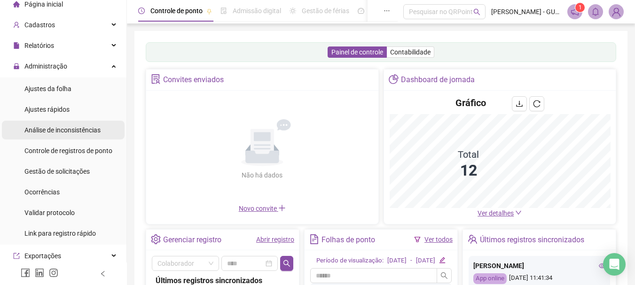
scroll to position [47, 0]
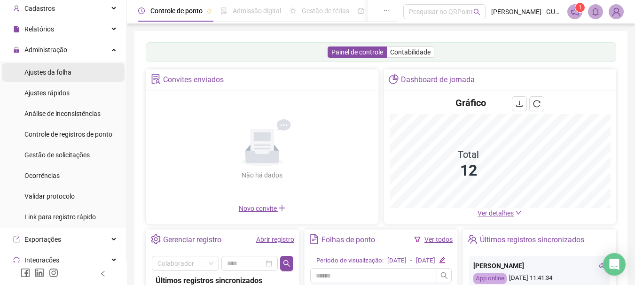
click at [55, 65] on div "Ajustes da folha" at bounding box center [47, 72] width 47 height 19
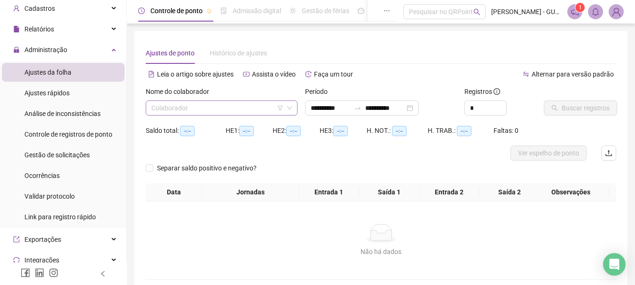
click at [259, 101] on div "Colaborador" at bounding box center [222, 108] width 152 height 15
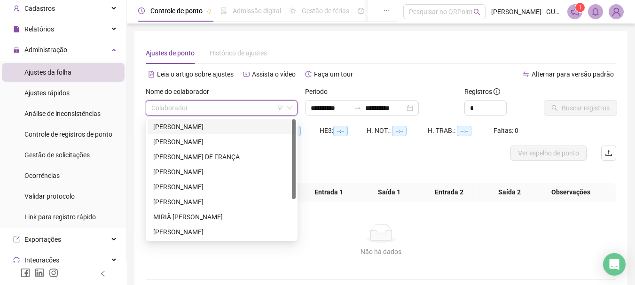
click at [246, 112] on input "search" at bounding box center [217, 108] width 132 height 14
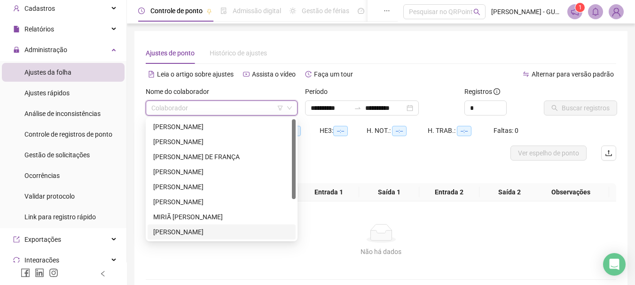
click at [211, 236] on div "[PERSON_NAME]" at bounding box center [221, 232] width 137 height 10
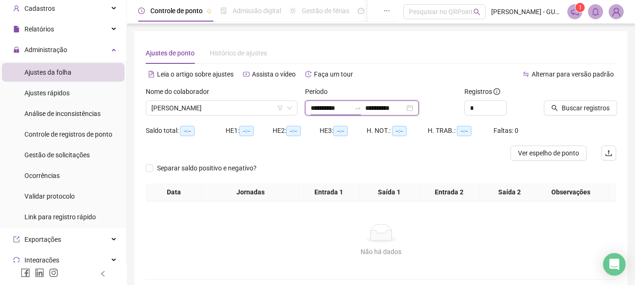
click at [327, 107] on input "**********" at bounding box center [331, 108] width 40 height 10
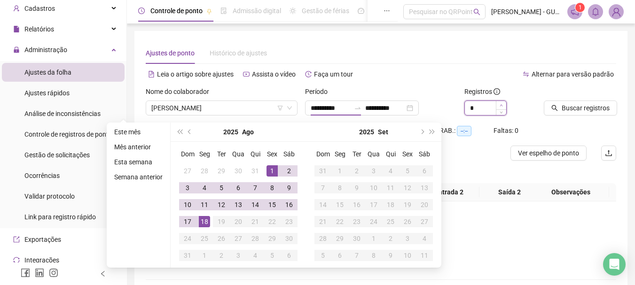
type input "*"
click at [499, 106] on span "Increase Value" at bounding box center [501, 105] width 10 height 8
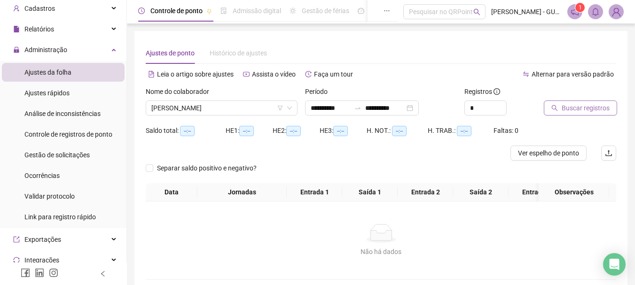
click at [577, 107] on span "Buscar registros" at bounding box center [586, 108] width 48 height 10
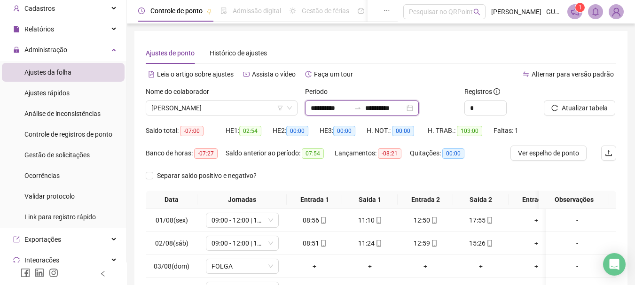
click at [405, 103] on input "**********" at bounding box center [385, 108] width 40 height 10
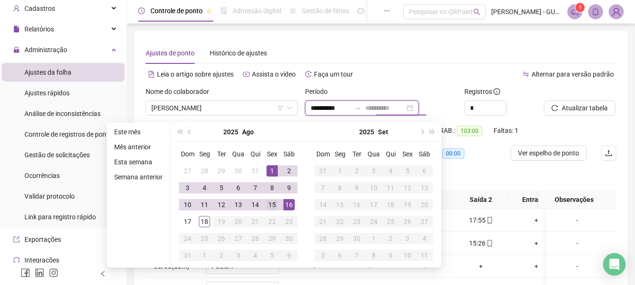
type input "**********"
click at [275, 202] on div "15" at bounding box center [272, 204] width 11 height 11
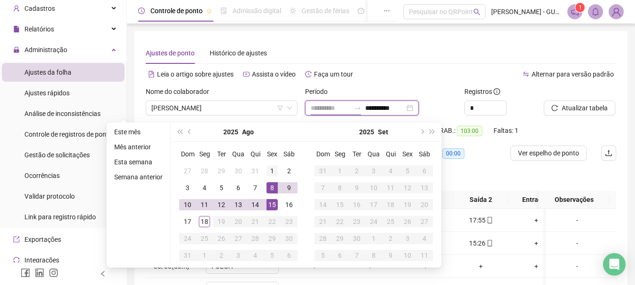
type input "**********"
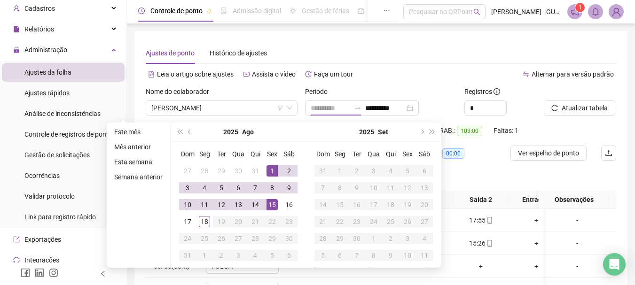
click at [270, 168] on div "1" at bounding box center [272, 171] width 11 height 11
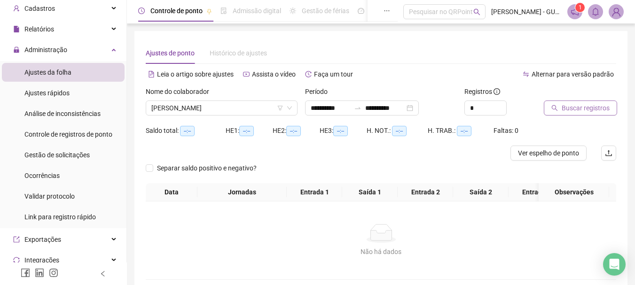
click at [590, 103] on button "Buscar registros" at bounding box center [580, 108] width 73 height 15
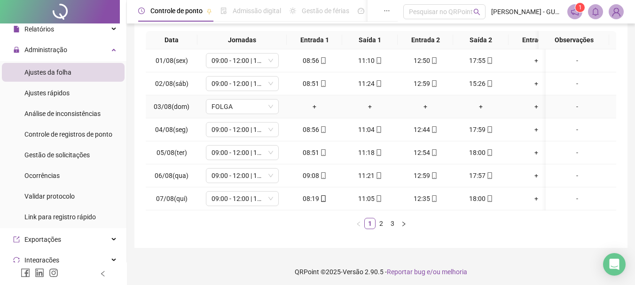
scroll to position [170, 0]
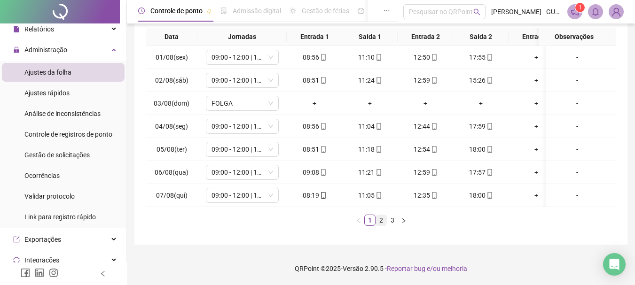
click at [385, 221] on link "2" at bounding box center [381, 220] width 10 height 10
click at [391, 221] on link "3" at bounding box center [393, 220] width 10 height 10
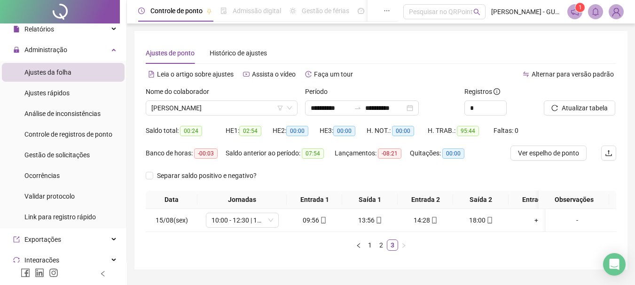
scroll to position [32, 0]
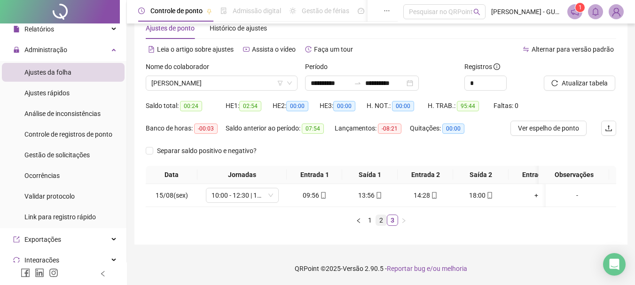
click at [377, 218] on link "2" at bounding box center [381, 220] width 10 height 10
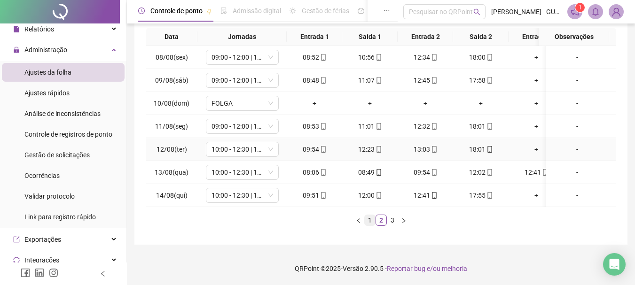
scroll to position [170, 0]
click at [390, 219] on link "3" at bounding box center [393, 220] width 10 height 10
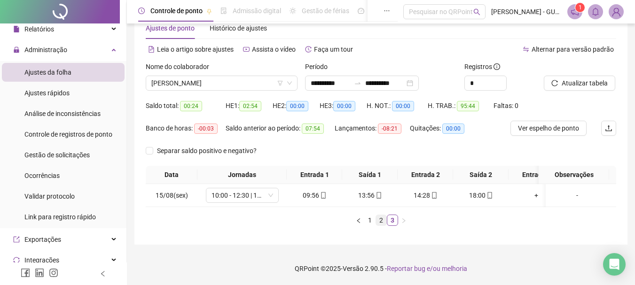
click at [378, 222] on link "2" at bounding box center [381, 220] width 10 height 10
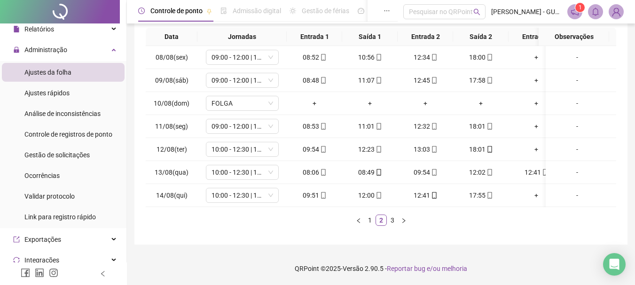
scroll to position [170, 0]
click at [395, 222] on link "3" at bounding box center [393, 220] width 10 height 10
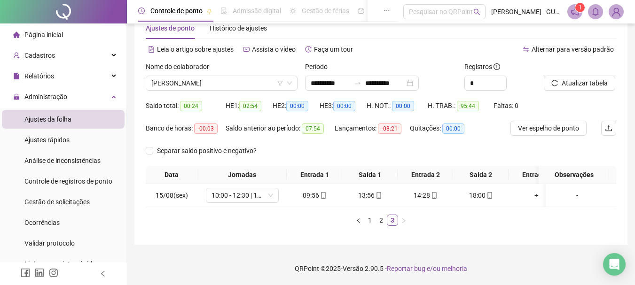
scroll to position [0, 0]
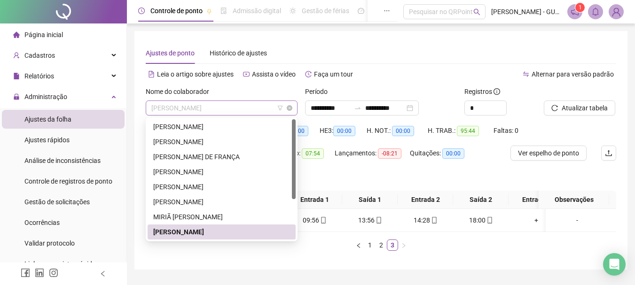
click at [191, 103] on span "[PERSON_NAME]" at bounding box center [221, 108] width 141 height 14
click at [197, 199] on div "[PERSON_NAME]" at bounding box center [221, 202] width 137 height 10
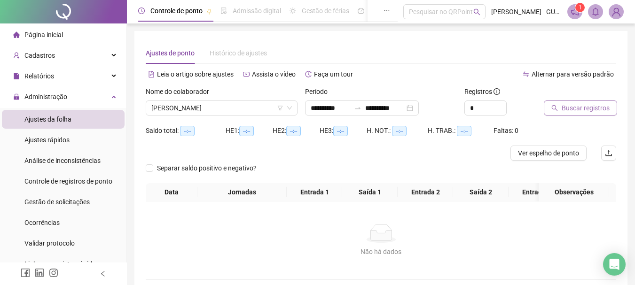
click at [551, 113] on button "Buscar registros" at bounding box center [580, 108] width 73 height 15
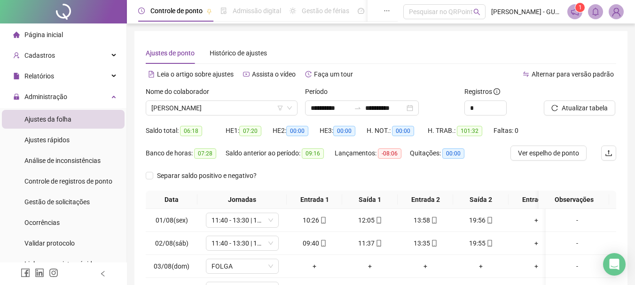
scroll to position [170, 0]
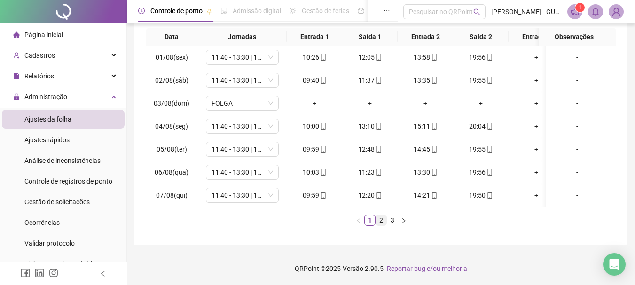
click at [381, 222] on link "2" at bounding box center [381, 220] width 10 height 10
click at [388, 222] on link "3" at bounding box center [393, 220] width 10 height 10
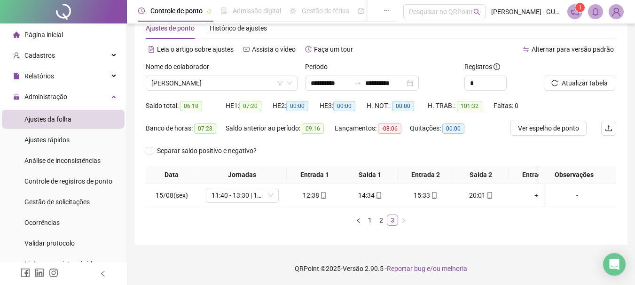
scroll to position [32, 0]
click at [385, 220] on link "2" at bounding box center [381, 220] width 10 height 10
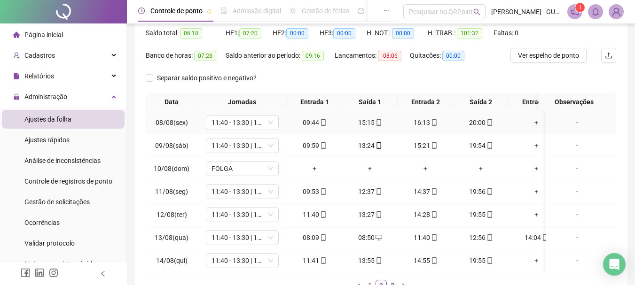
scroll to position [170, 0]
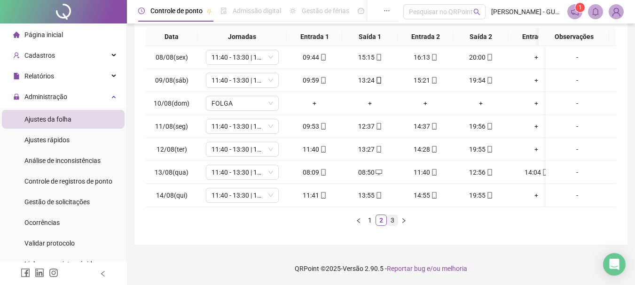
click at [394, 223] on link "3" at bounding box center [393, 220] width 10 height 10
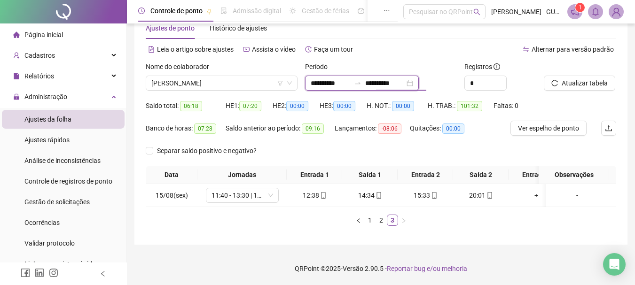
click at [397, 78] on input "**********" at bounding box center [385, 83] width 40 height 10
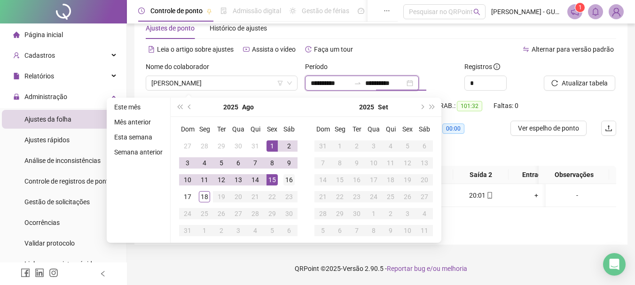
type input "**********"
click at [291, 174] on div "16" at bounding box center [289, 179] width 11 height 11
click at [569, 78] on span "Atualizar tabela" at bounding box center [585, 83] width 46 height 10
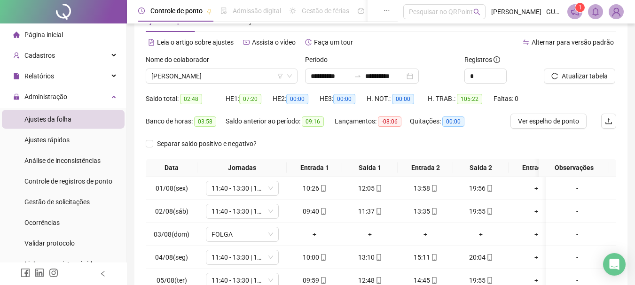
click at [466, 128] on div "Quitações: 00:00" at bounding box center [443, 121] width 66 height 15
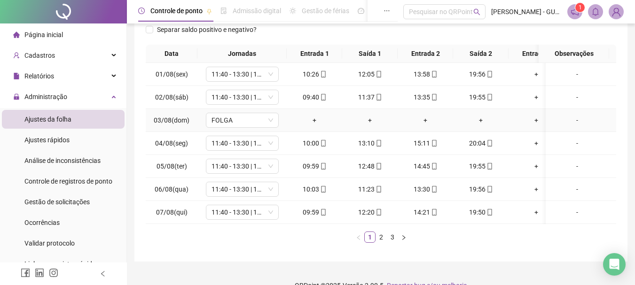
scroll to position [170, 0]
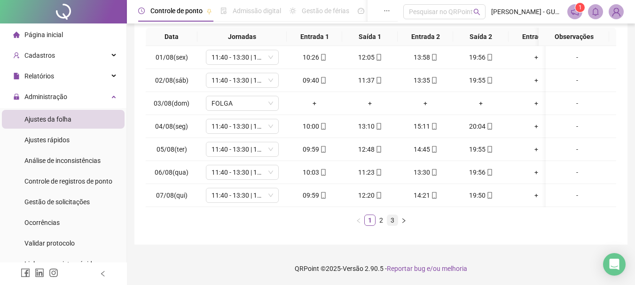
click at [391, 221] on link "3" at bounding box center [393, 220] width 10 height 10
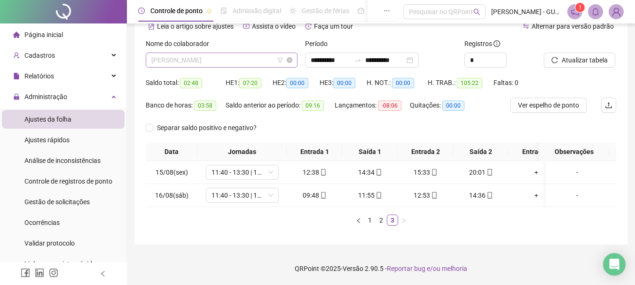
click at [221, 53] on span "[PERSON_NAME]" at bounding box center [221, 60] width 141 height 14
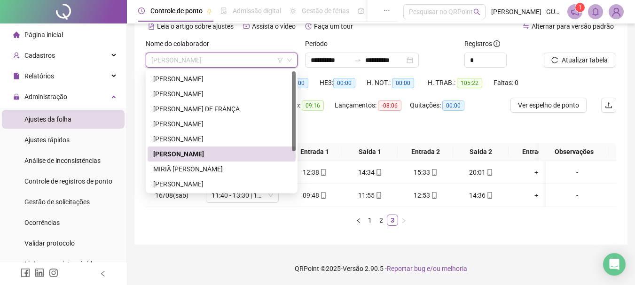
scroll to position [47, 0]
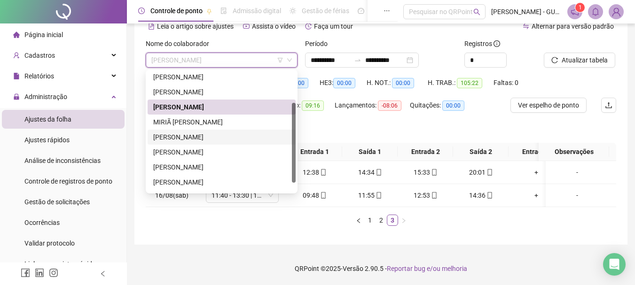
click at [209, 132] on div "[PERSON_NAME]" at bounding box center [221, 137] width 137 height 10
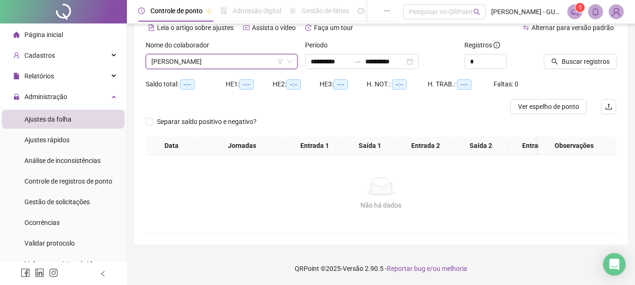
scroll to position [54, 0]
click at [593, 41] on div "Buscar registros" at bounding box center [580, 54] width 72 height 29
click at [593, 54] on button "Buscar registros" at bounding box center [580, 61] width 73 height 15
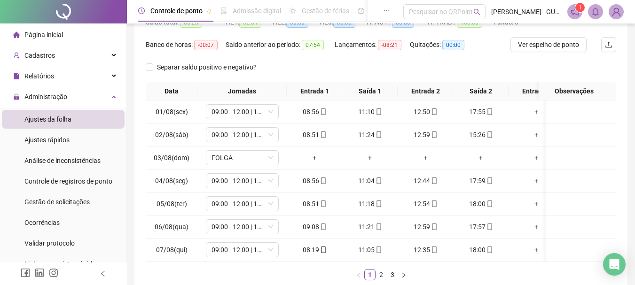
scroll to position [29, 0]
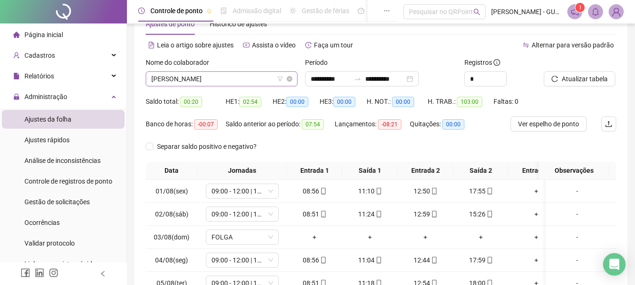
click at [248, 80] on span "[PERSON_NAME]" at bounding box center [221, 79] width 141 height 14
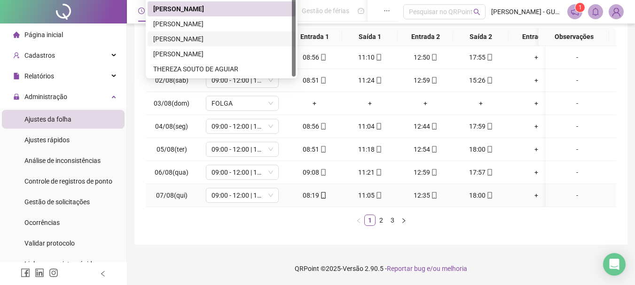
scroll to position [170, 0]
click at [391, 221] on link "3" at bounding box center [393, 220] width 10 height 10
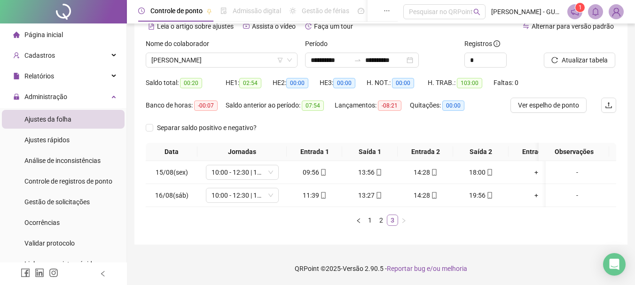
scroll to position [55, 0]
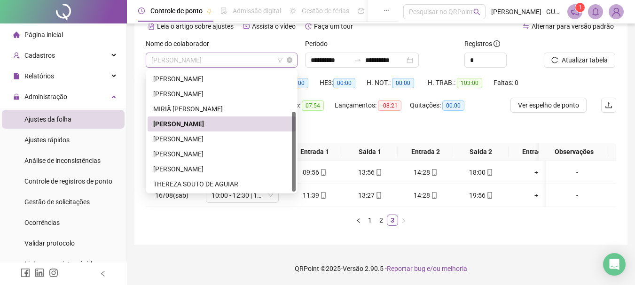
click at [217, 53] on span "[PERSON_NAME]" at bounding box center [221, 60] width 141 height 14
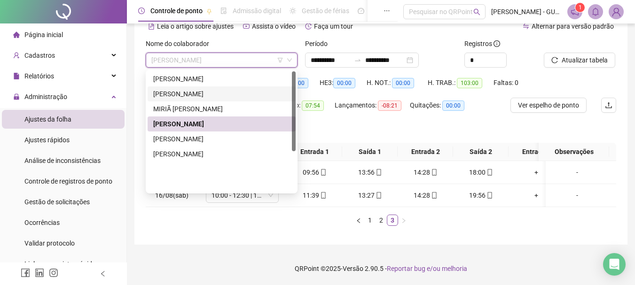
scroll to position [0, 0]
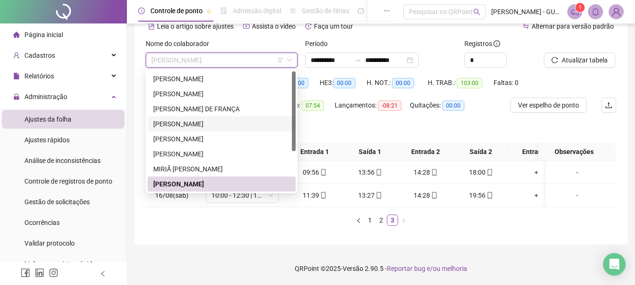
click at [221, 119] on div "[PERSON_NAME]" at bounding box center [221, 124] width 137 height 10
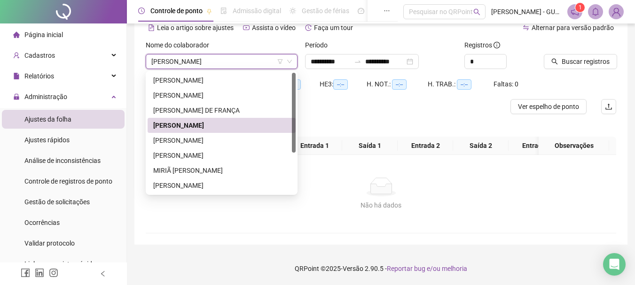
scroll to position [54, 0]
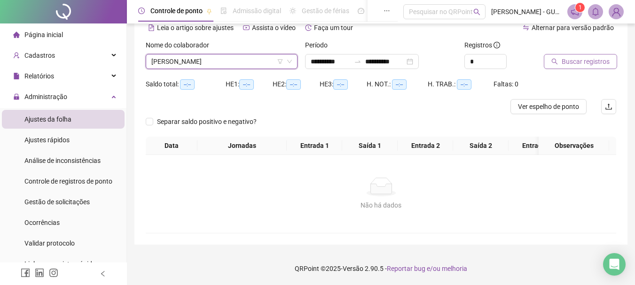
click at [583, 56] on span "Buscar registros" at bounding box center [586, 61] width 48 height 10
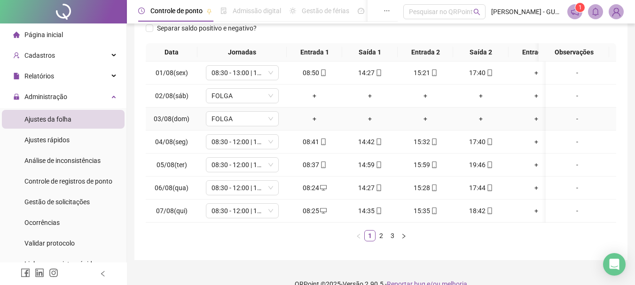
scroll to position [170, 0]
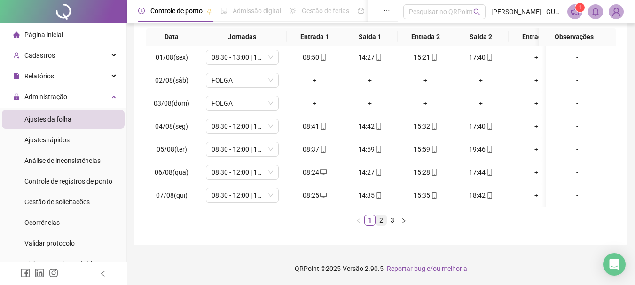
click at [383, 219] on link "2" at bounding box center [381, 220] width 10 height 10
click at [391, 220] on link "3" at bounding box center [393, 220] width 10 height 10
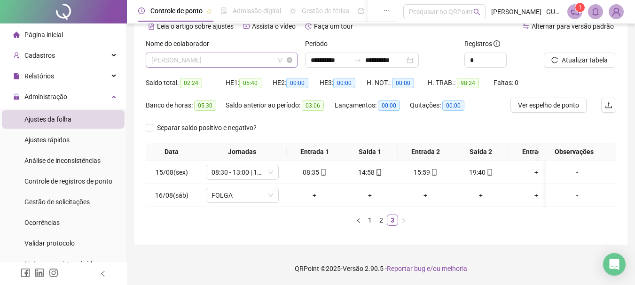
click at [216, 54] on span "[PERSON_NAME]" at bounding box center [221, 60] width 141 height 14
click at [281, 213] on div "Data Jornadas Entrada 1 Saída 1 Entrada 2 Saída 2 Entrada 3 Saída 3 Observações…" at bounding box center [381, 184] width 471 height 83
click at [236, 53] on span "[PERSON_NAME]" at bounding box center [221, 60] width 141 height 14
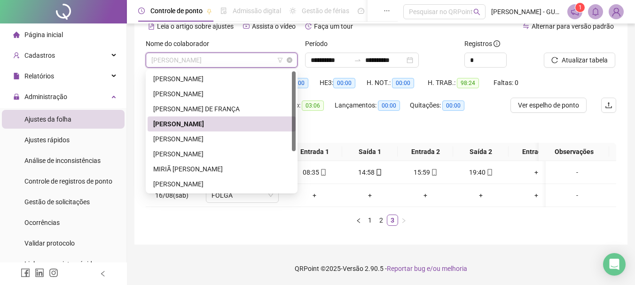
click at [231, 53] on div "[PERSON_NAME]" at bounding box center [222, 60] width 152 height 15
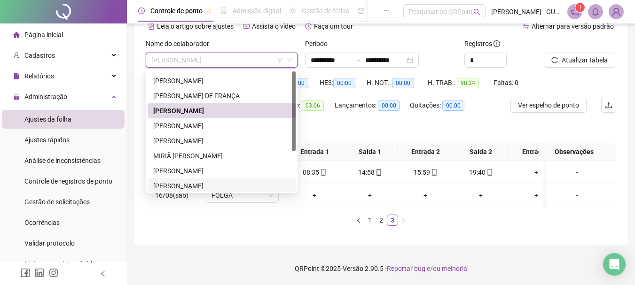
scroll to position [0, 0]
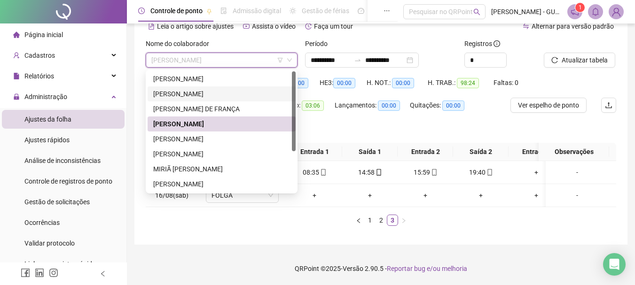
click at [200, 89] on div "[PERSON_NAME]" at bounding box center [221, 94] width 137 height 10
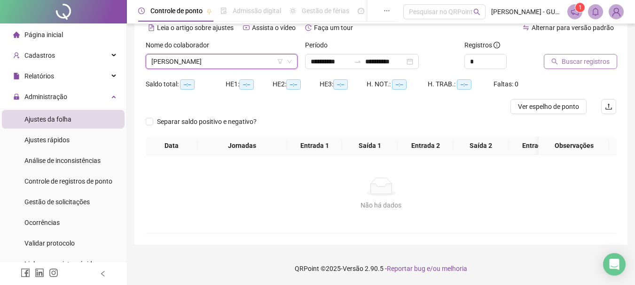
click at [564, 56] on span "Buscar registros" at bounding box center [586, 61] width 48 height 10
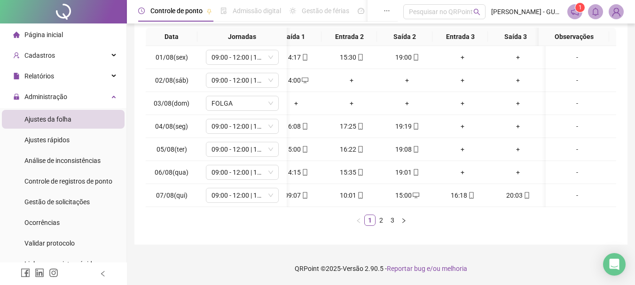
scroll to position [0, 81]
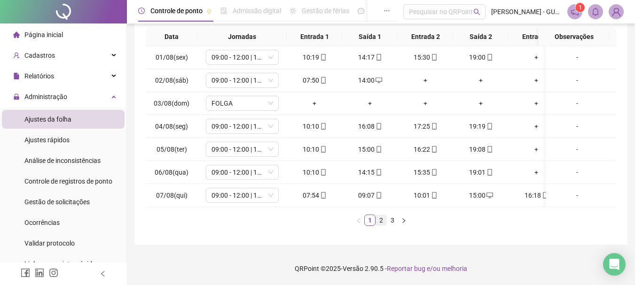
click at [380, 221] on link "2" at bounding box center [381, 220] width 10 height 10
click at [390, 221] on link "3" at bounding box center [393, 220] width 10 height 10
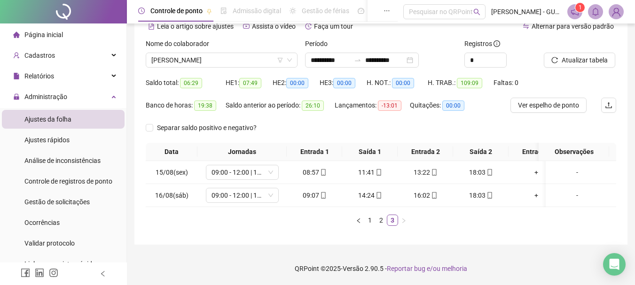
click at [246, 45] on div "Nome do colaborador" at bounding box center [222, 46] width 152 height 14
click at [246, 53] on span "[PERSON_NAME]" at bounding box center [221, 60] width 141 height 14
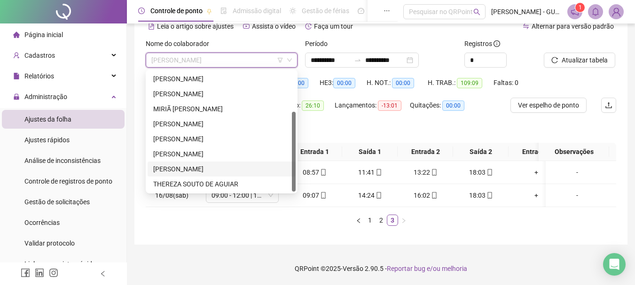
click at [216, 164] on div "[PERSON_NAME]" at bounding box center [221, 169] width 137 height 10
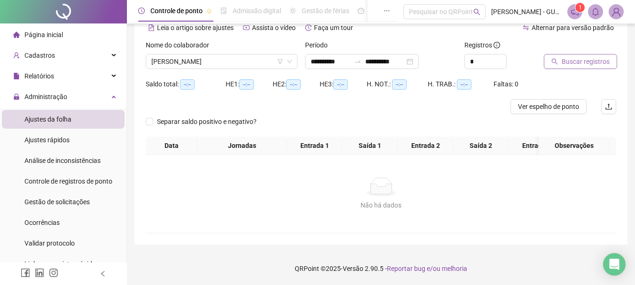
click at [580, 56] on span "Buscar registros" at bounding box center [586, 61] width 48 height 10
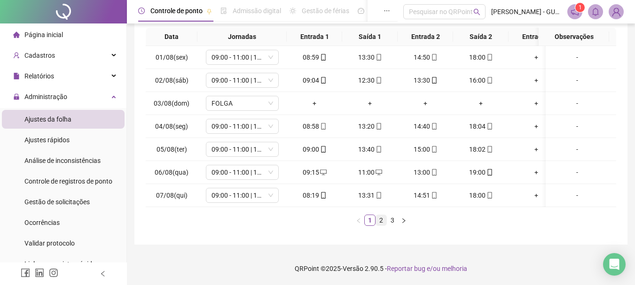
click at [383, 222] on link "2" at bounding box center [381, 220] width 10 height 10
click at [390, 225] on link "3" at bounding box center [393, 220] width 10 height 10
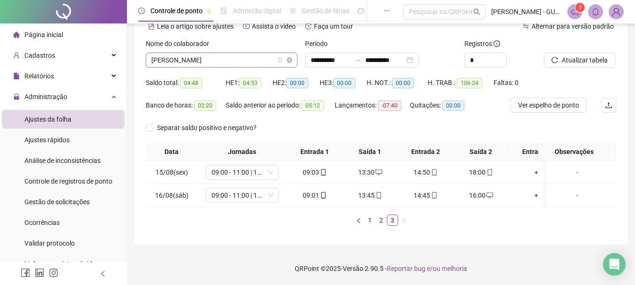
click at [206, 53] on span "[PERSON_NAME]" at bounding box center [221, 60] width 141 height 14
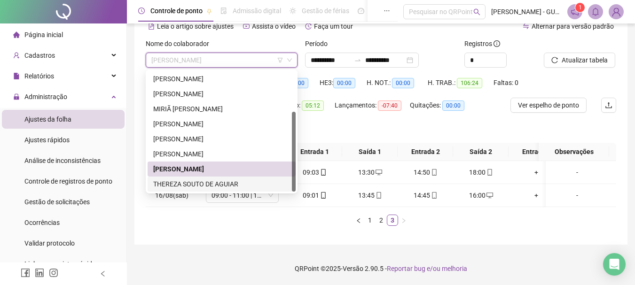
click at [197, 179] on div "THEREZA SOUTO DE AGUIAR" at bounding box center [221, 184] width 137 height 10
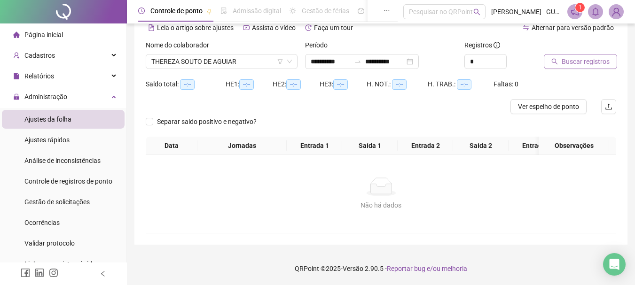
click at [558, 58] on icon "search" at bounding box center [555, 61] width 7 height 7
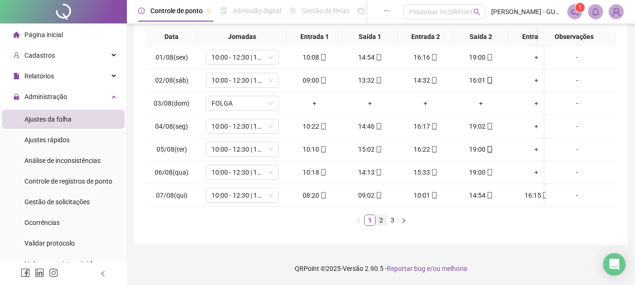
click at [384, 220] on link "2" at bounding box center [381, 220] width 10 height 10
click at [392, 223] on link "3" at bounding box center [393, 220] width 10 height 10
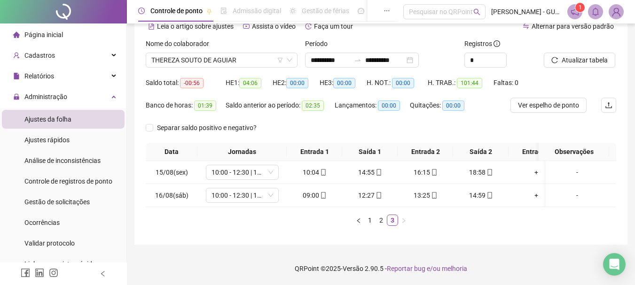
click at [199, 207] on div "Data Jornadas Entrada 1 Saída 1 Entrada 2 Saída 2 Entrada 3 Saída 3 Observações…" at bounding box center [381, 184] width 471 height 83
click at [380, 226] on li "2" at bounding box center [381, 220] width 11 height 11
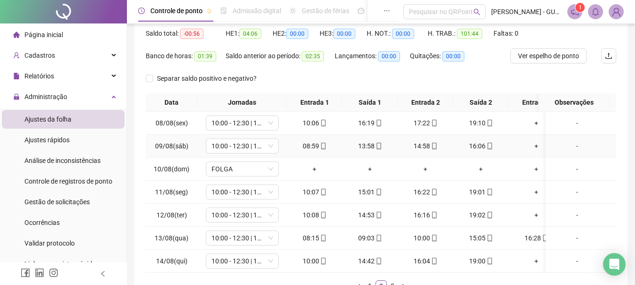
scroll to position [170, 0]
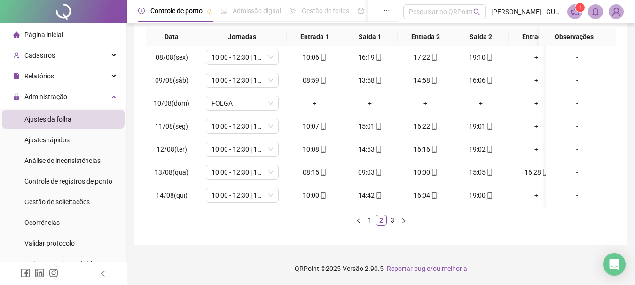
click at [219, 250] on div "**********" at bounding box center [381, 61] width 508 height 449
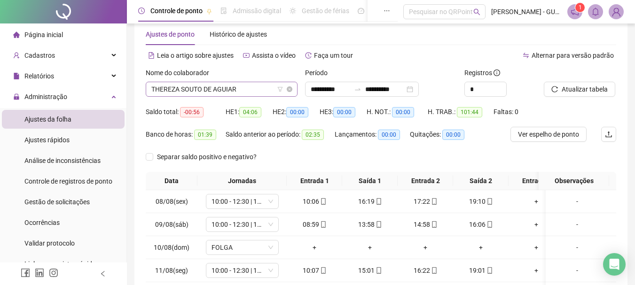
scroll to position [0, 0]
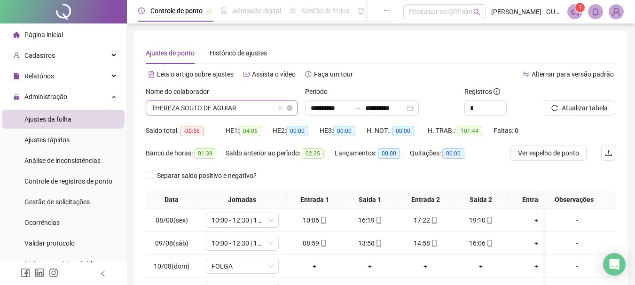
click at [241, 108] on span "THEREZA SOUTO DE AGUIAR" at bounding box center [221, 108] width 141 height 14
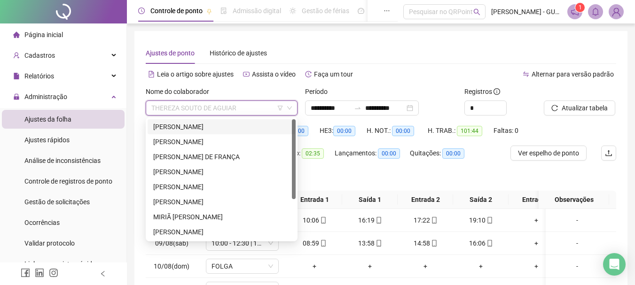
click at [196, 125] on div "[PERSON_NAME]" at bounding box center [221, 127] width 137 height 10
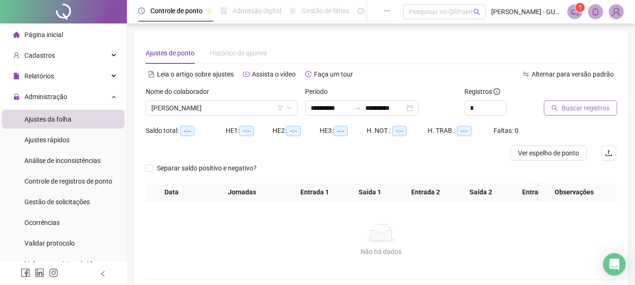
click at [560, 108] on button "Buscar registros" at bounding box center [580, 108] width 73 height 15
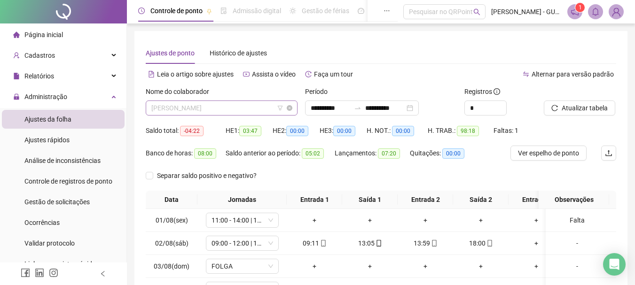
click at [228, 111] on span "[PERSON_NAME]" at bounding box center [221, 108] width 141 height 14
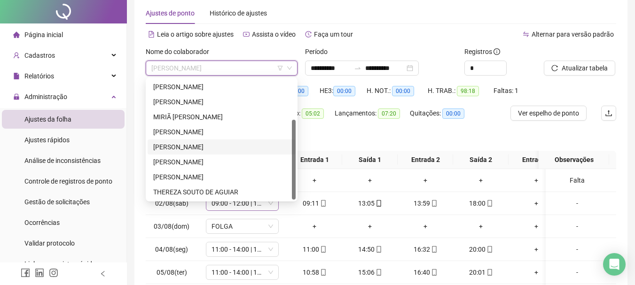
scroll to position [47, 0]
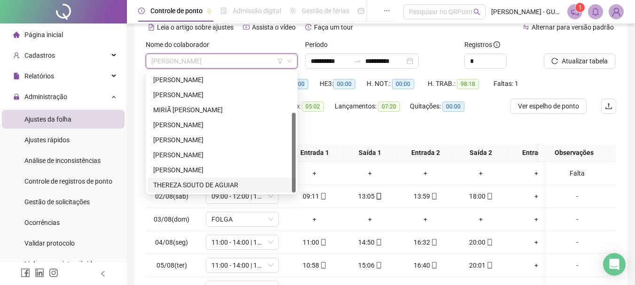
click at [222, 183] on div "THEREZA SOUTO DE AGUIAR" at bounding box center [221, 185] width 137 height 10
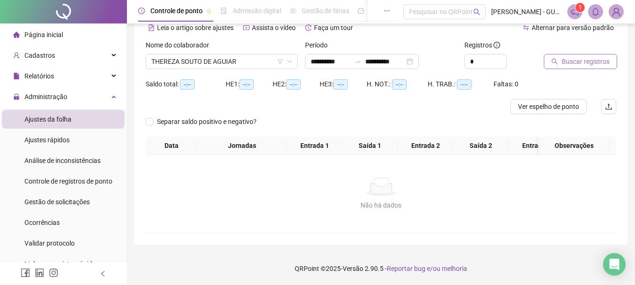
click at [562, 66] on button "Buscar registros" at bounding box center [580, 61] width 73 height 15
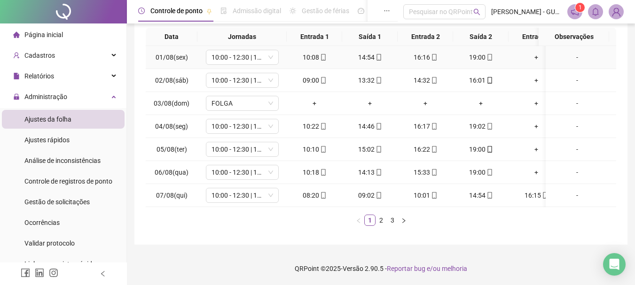
scroll to position [170, 0]
click at [385, 217] on link "2" at bounding box center [381, 220] width 10 height 10
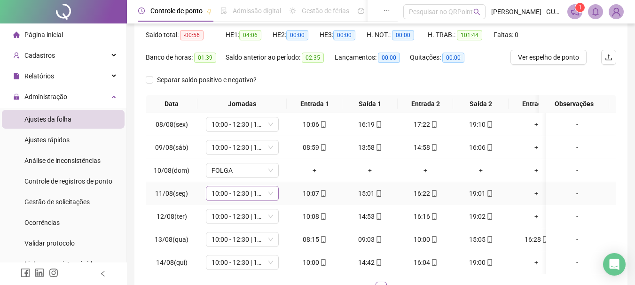
scroll to position [76, 0]
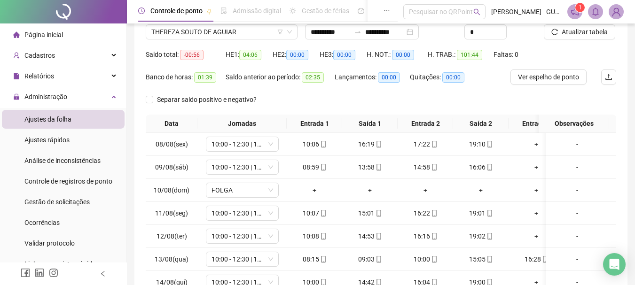
click at [138, 80] on div "**********" at bounding box center [380, 143] width 493 height 377
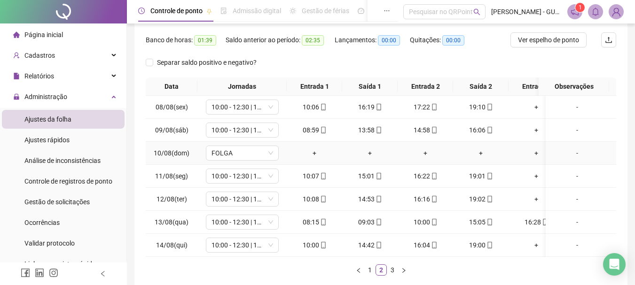
scroll to position [170, 0]
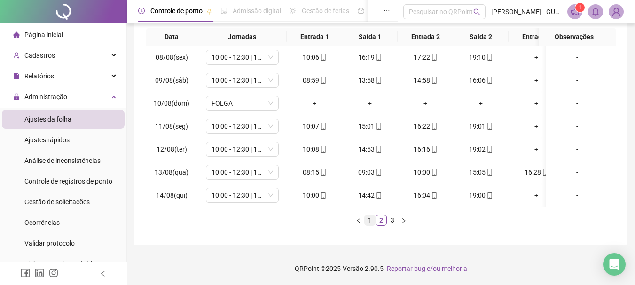
click at [369, 221] on link "1" at bounding box center [370, 220] width 10 height 10
click at [379, 223] on link "2" at bounding box center [381, 220] width 10 height 10
click at [392, 218] on link "3" at bounding box center [393, 220] width 10 height 10
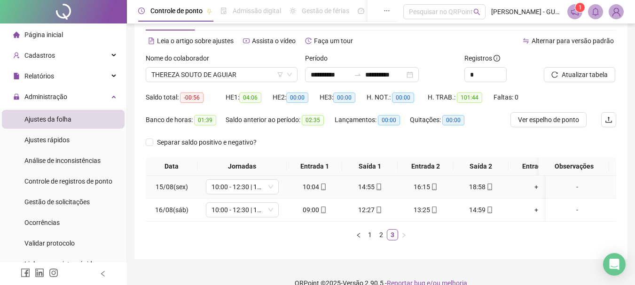
scroll to position [55, 0]
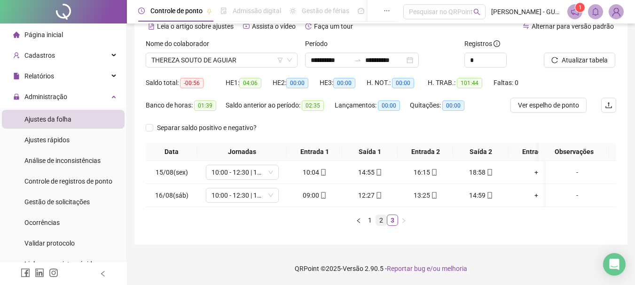
click at [382, 220] on link "2" at bounding box center [381, 220] width 10 height 10
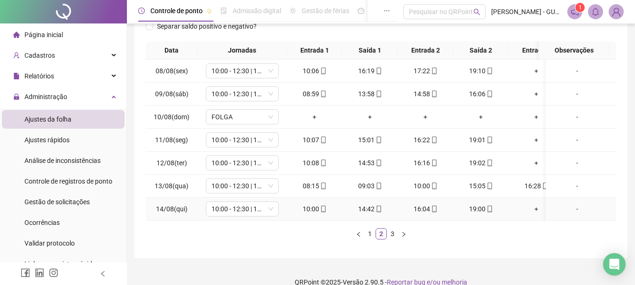
scroll to position [170, 0]
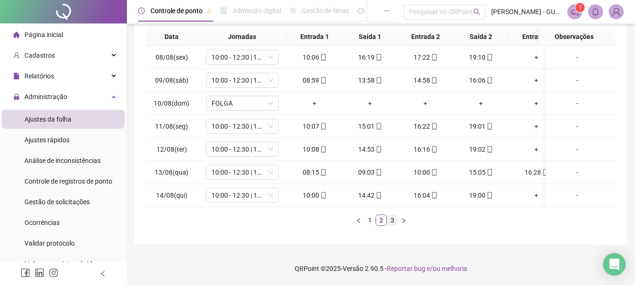
click at [395, 218] on link "3" at bounding box center [393, 220] width 10 height 10
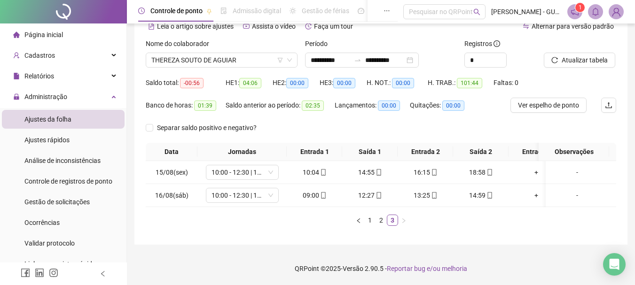
click at [63, 34] on li "Página inicial" at bounding box center [63, 34] width 123 height 19
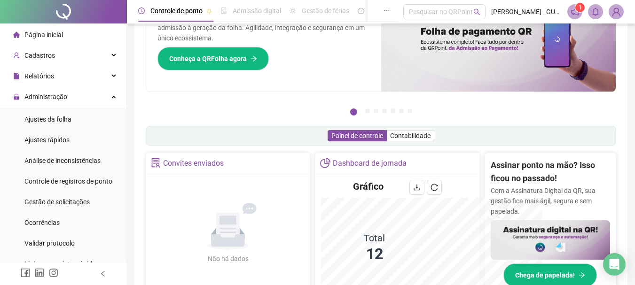
scroll to position [194, 0]
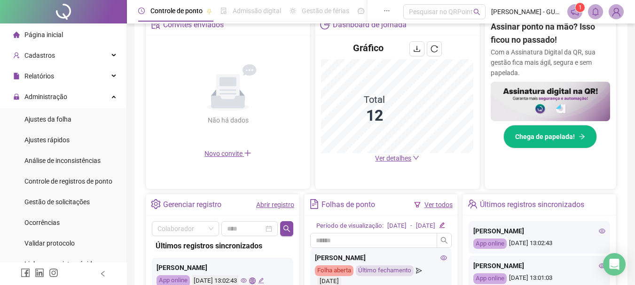
click at [396, 156] on span "Ver detalhes" at bounding box center [393, 159] width 36 height 8
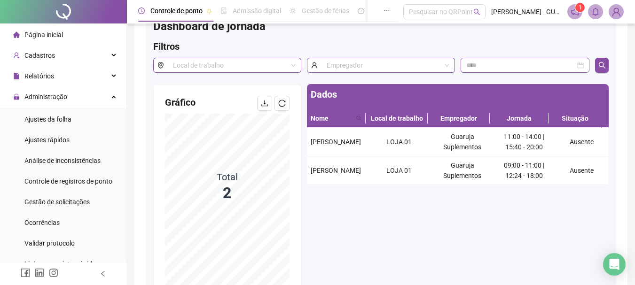
scroll to position [47, 0]
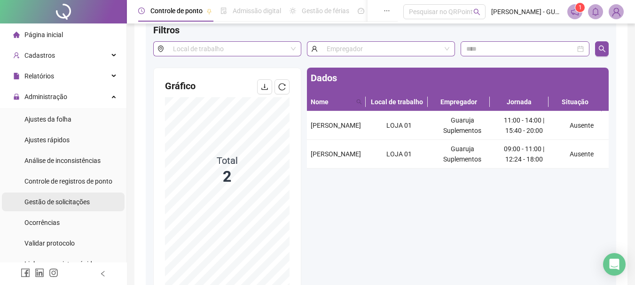
click at [76, 199] on span "Gestão de solicitações" at bounding box center [56, 202] width 65 height 8
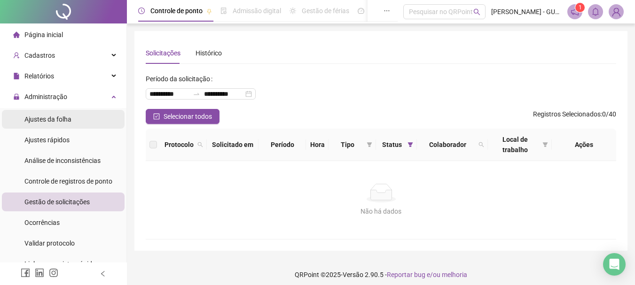
click at [49, 122] on span "Ajustes da folha" at bounding box center [47, 120] width 47 height 8
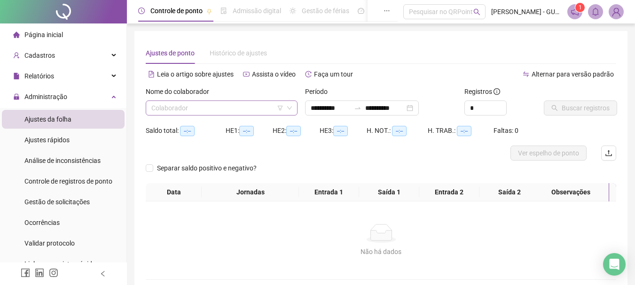
click at [195, 109] on input "search" at bounding box center [217, 108] width 132 height 14
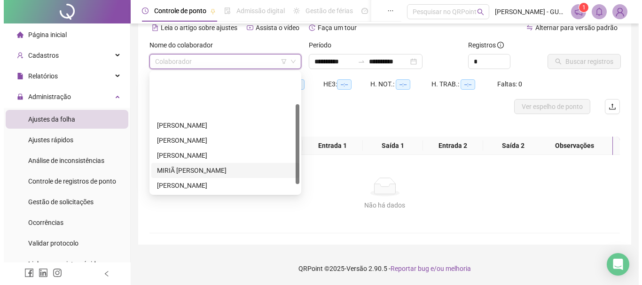
scroll to position [60, 0]
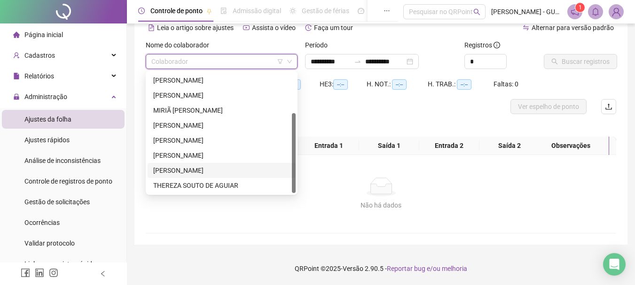
click at [208, 170] on div "[PERSON_NAME]" at bounding box center [221, 171] width 137 height 10
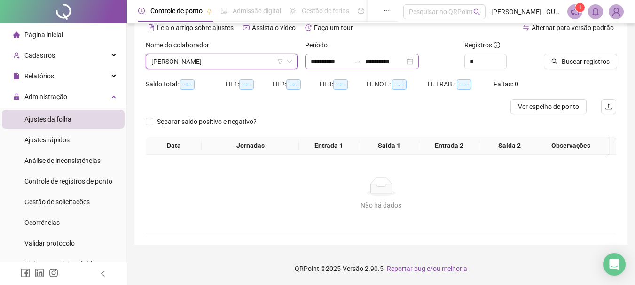
click at [325, 55] on div "**********" at bounding box center [362, 61] width 114 height 15
click at [329, 61] on input "**********" at bounding box center [331, 61] width 40 height 10
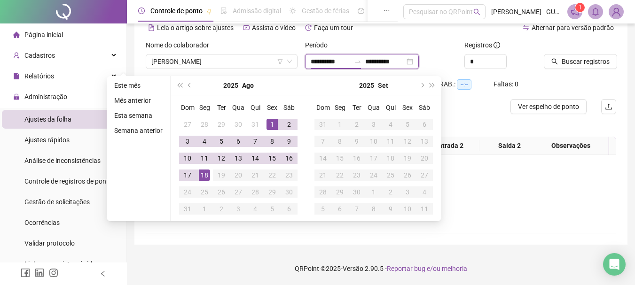
type input "**********"
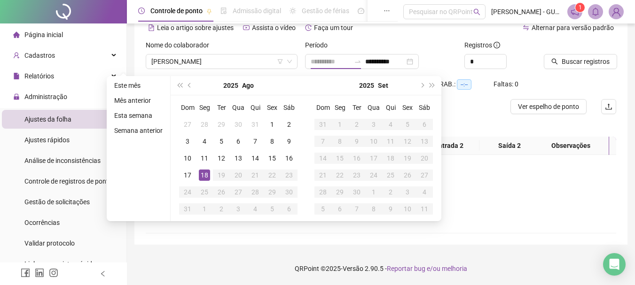
click at [204, 178] on div "18" at bounding box center [204, 175] width 11 height 11
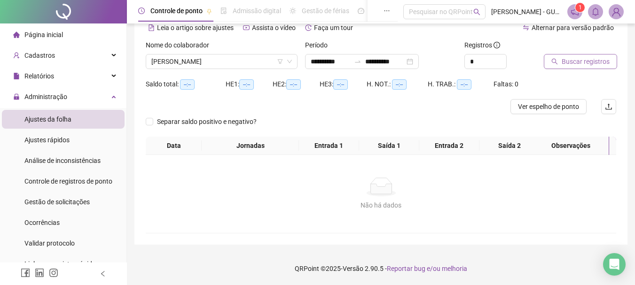
click at [599, 56] on span "Buscar registros" at bounding box center [586, 61] width 48 height 10
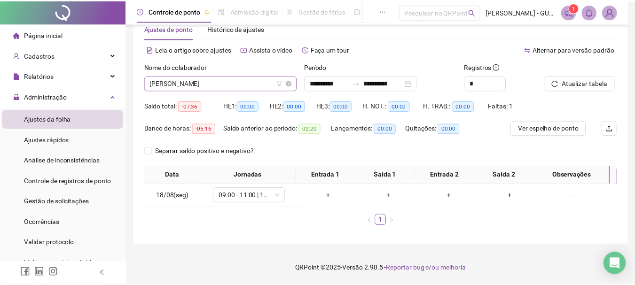
scroll to position [25, 0]
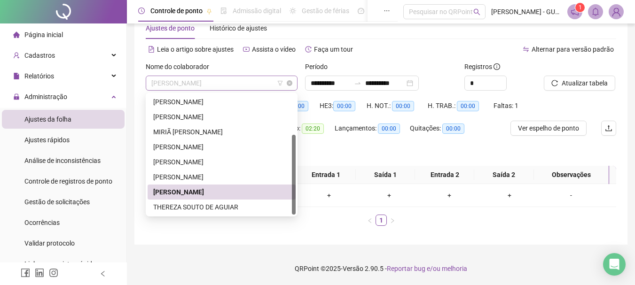
click at [207, 83] on span "[PERSON_NAME]" at bounding box center [221, 83] width 141 height 14
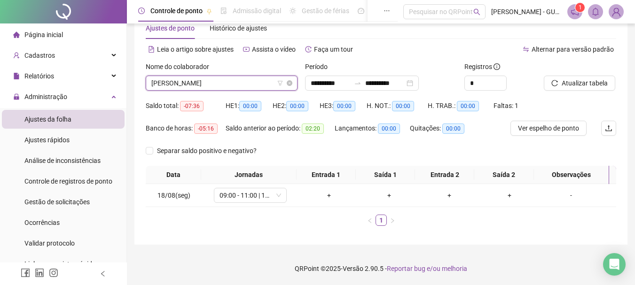
click at [229, 84] on span "[PERSON_NAME]" at bounding box center [221, 83] width 141 height 14
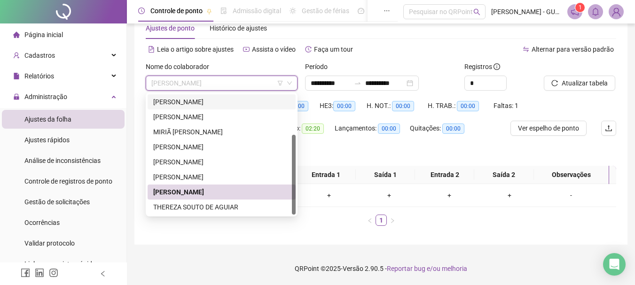
click at [199, 103] on div "[PERSON_NAME]" at bounding box center [221, 102] width 137 height 10
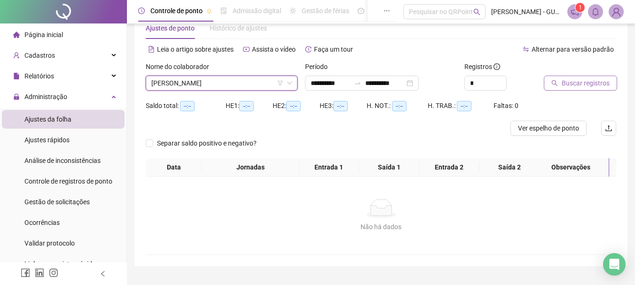
click at [552, 88] on button "Buscar registros" at bounding box center [580, 83] width 73 height 15
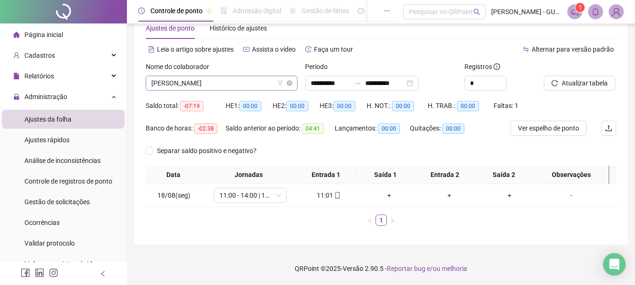
click at [229, 79] on span "[PERSON_NAME]" at bounding box center [221, 83] width 141 height 14
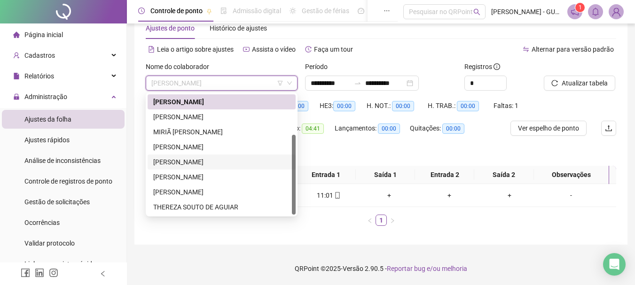
click at [192, 158] on div "[PERSON_NAME]" at bounding box center [221, 162] width 137 height 10
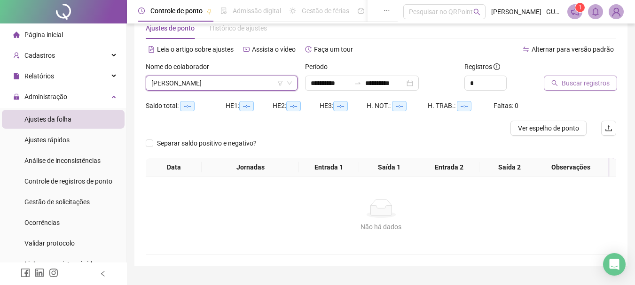
click at [608, 88] on span "Buscar registros" at bounding box center [586, 83] width 48 height 10
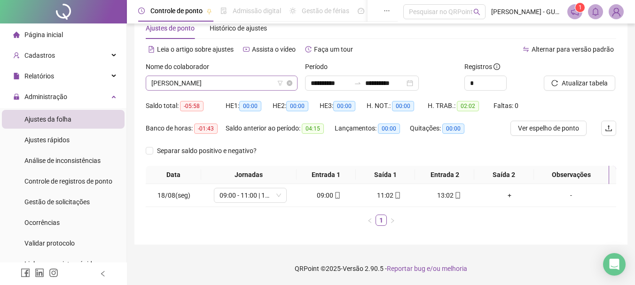
click at [198, 79] on span "[PERSON_NAME]" at bounding box center [221, 83] width 141 height 14
click at [75, 200] on span "Gestão de solicitações" at bounding box center [56, 202] width 65 height 8
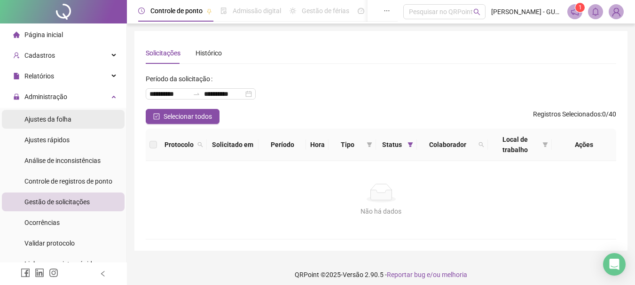
click at [70, 118] on span "Ajustes da folha" at bounding box center [47, 120] width 47 height 8
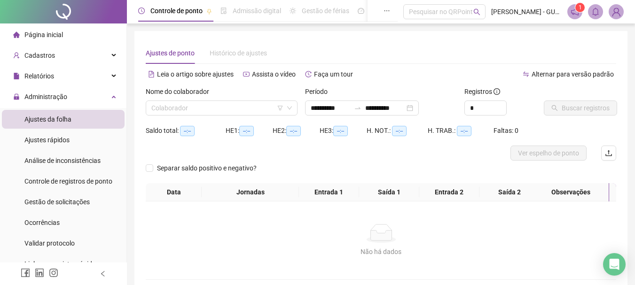
click at [366, 85] on div "Leia o artigo sobre ajustes Assista o vídeo Faça um tour" at bounding box center [264, 78] width 236 height 15
click at [248, 108] on input "search" at bounding box center [217, 108] width 132 height 14
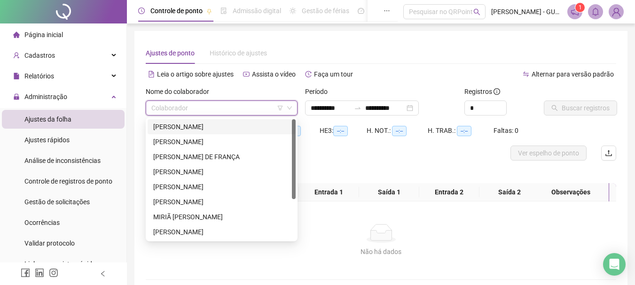
click at [248, 108] on input "search" at bounding box center [217, 108] width 132 height 14
